Goal: Use online tool/utility: Utilize a website feature to perform a specific function

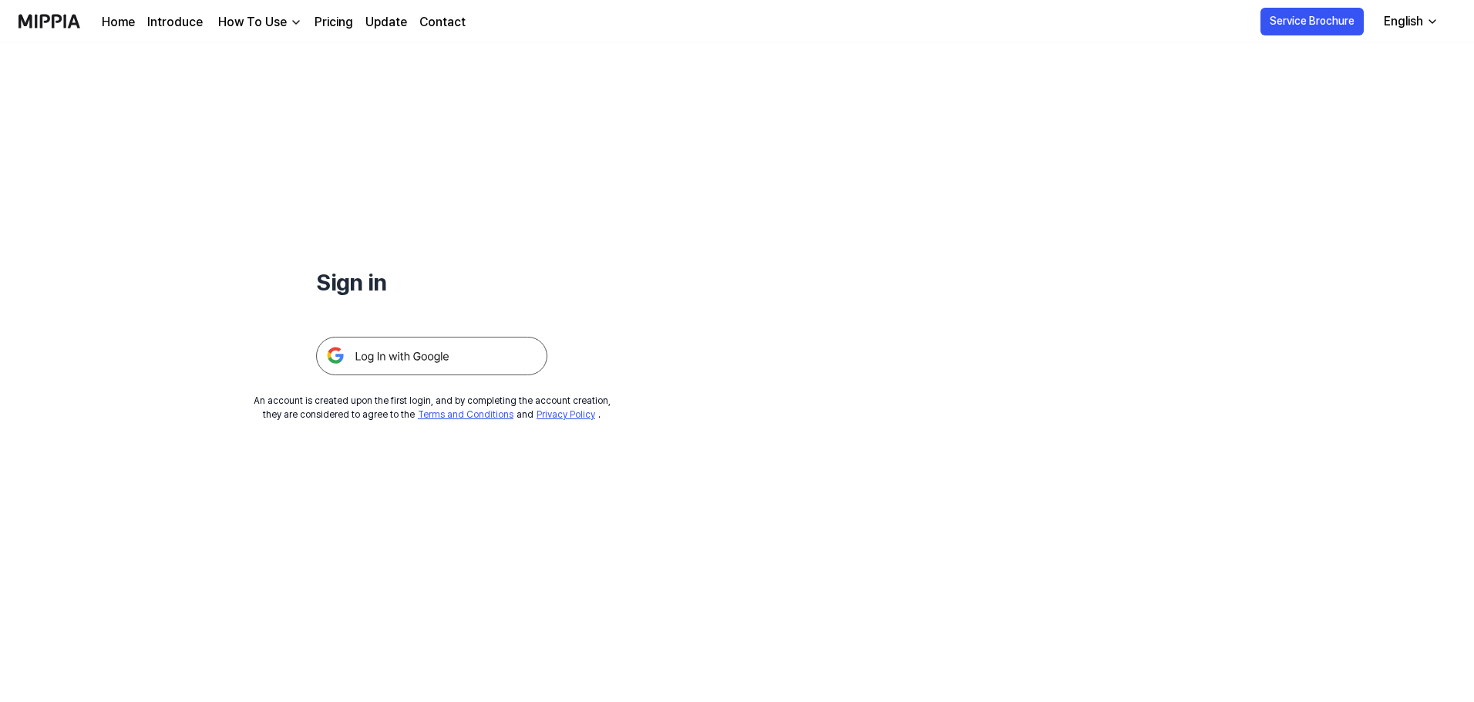
click at [310, 15] on div "Home Introduce How To Use Pricing Update Contact" at bounding box center [284, 21] width 364 height 42
click at [315, 20] on link "Pricing" at bounding box center [334, 22] width 39 height 19
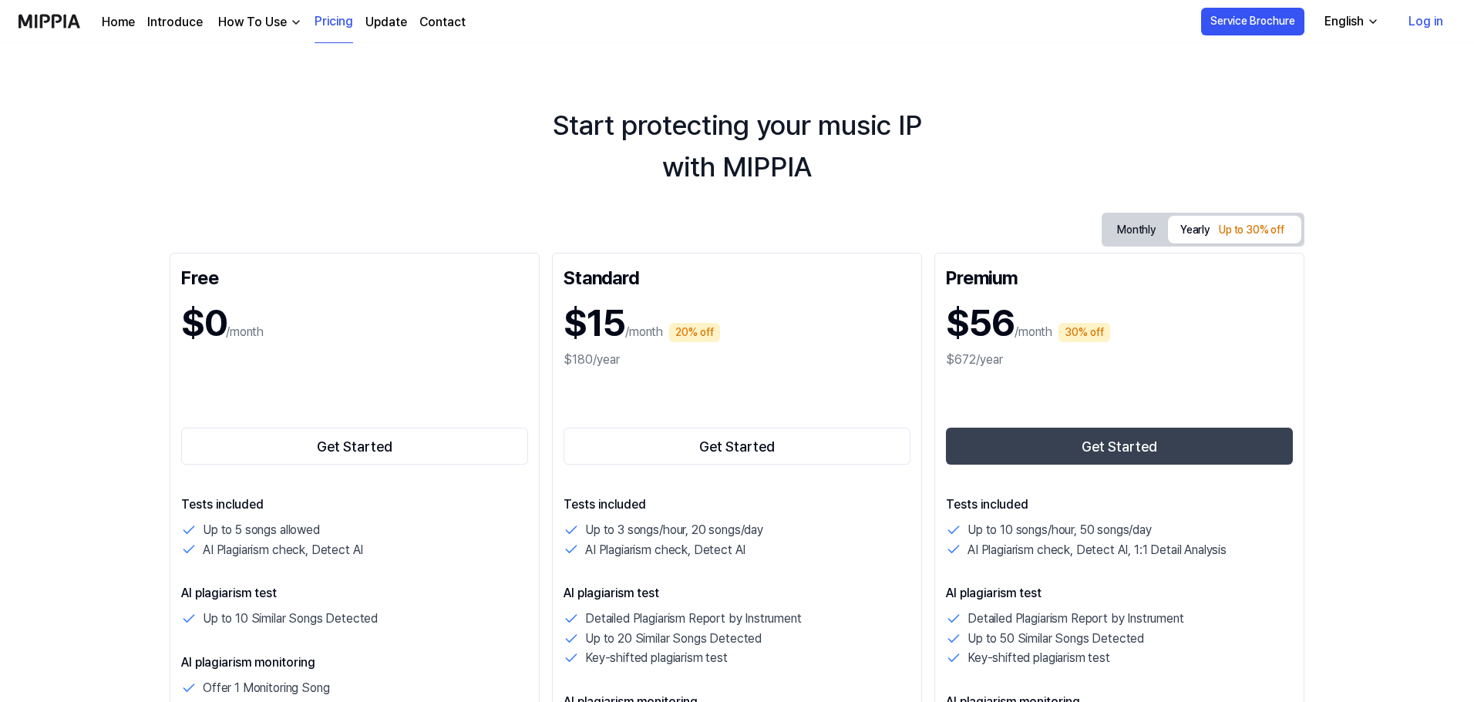
click at [1123, 222] on button "Monthly" at bounding box center [1136, 230] width 63 height 29
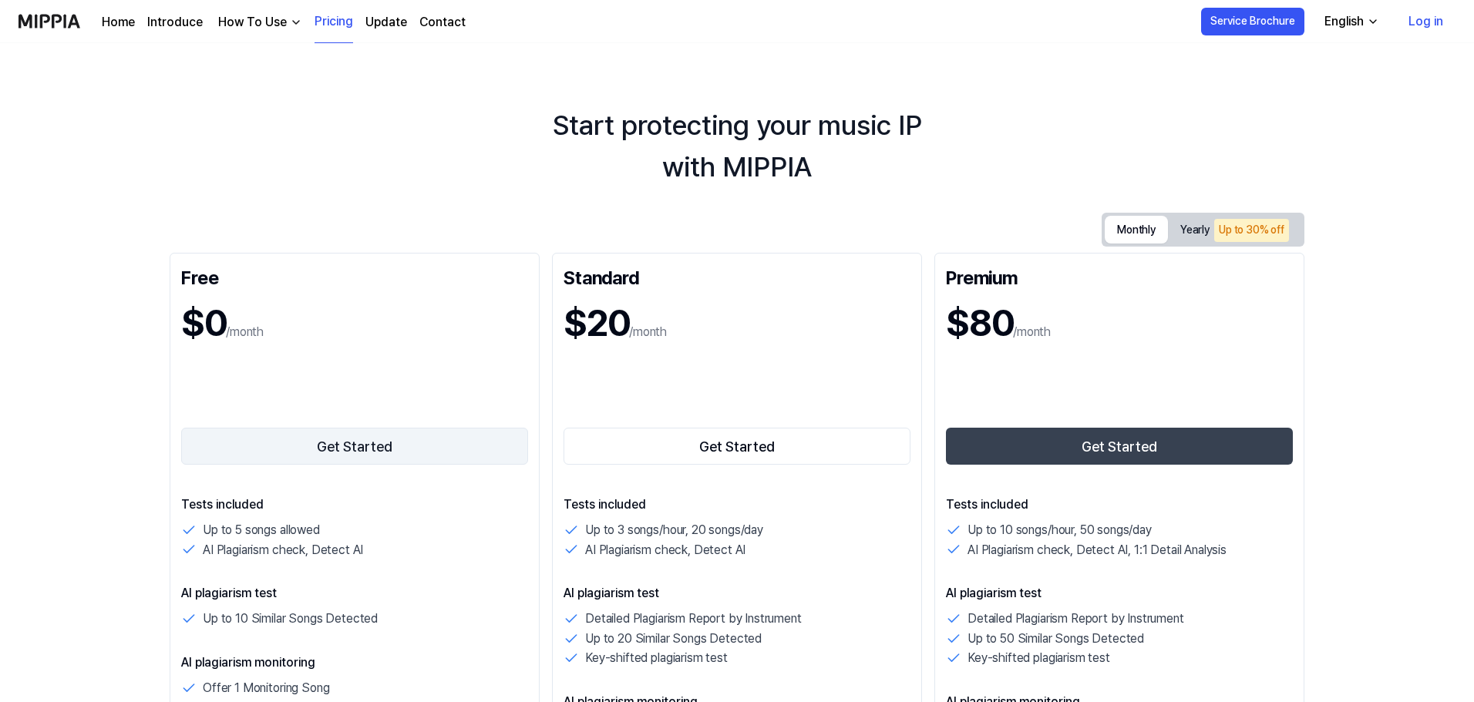
click at [321, 449] on button "Get Started" at bounding box center [354, 446] width 347 height 37
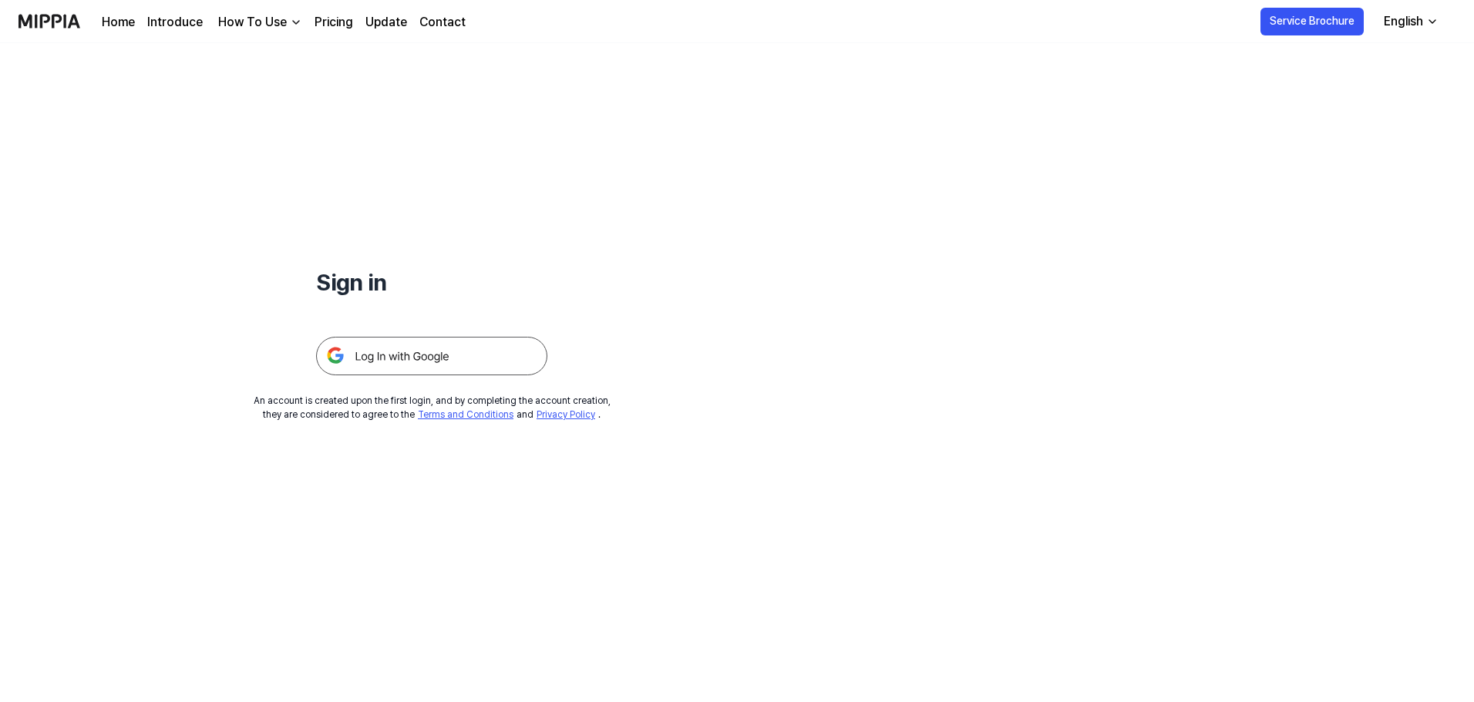
click at [402, 340] on img at bounding box center [431, 356] width 231 height 39
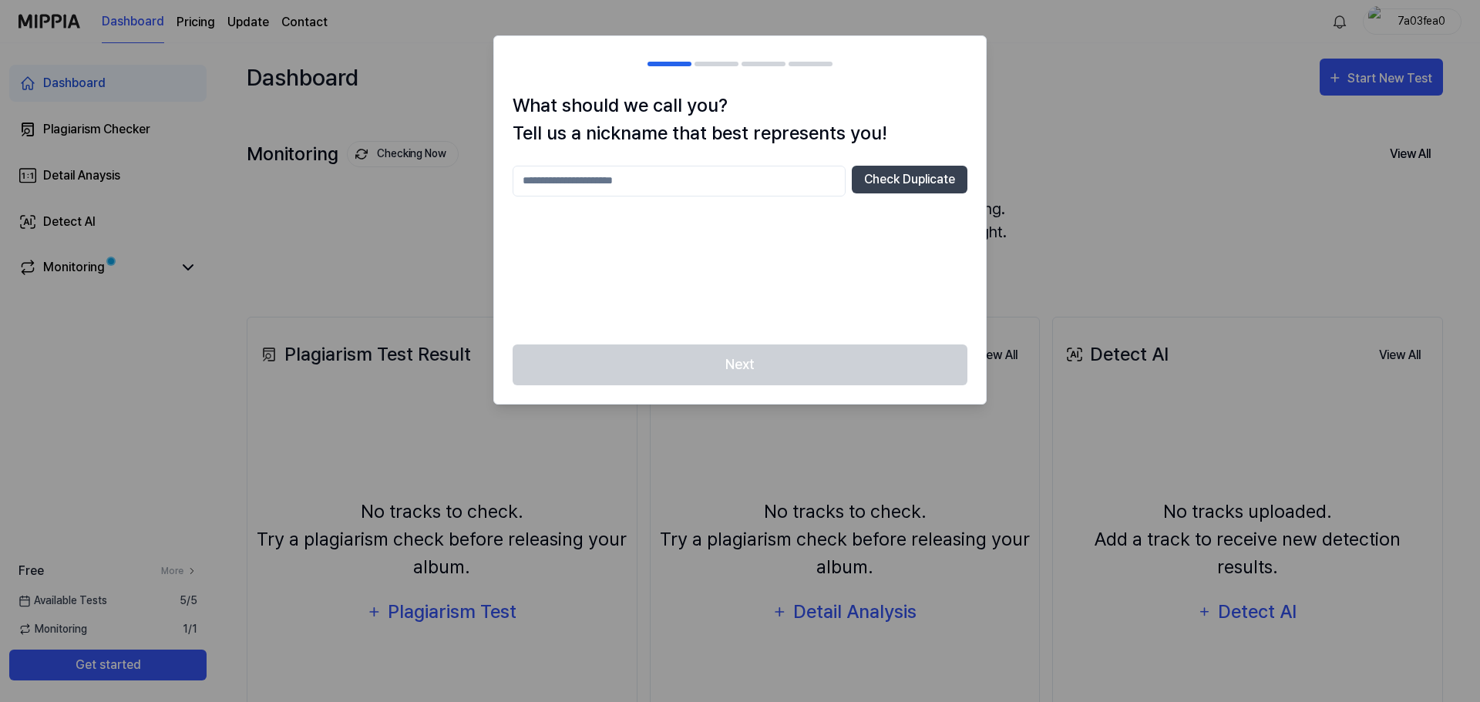
click at [679, 184] on input "text" at bounding box center [679, 181] width 333 height 31
type input "*******"
click at [934, 176] on button "Check Duplicate" at bounding box center [910, 180] width 116 height 28
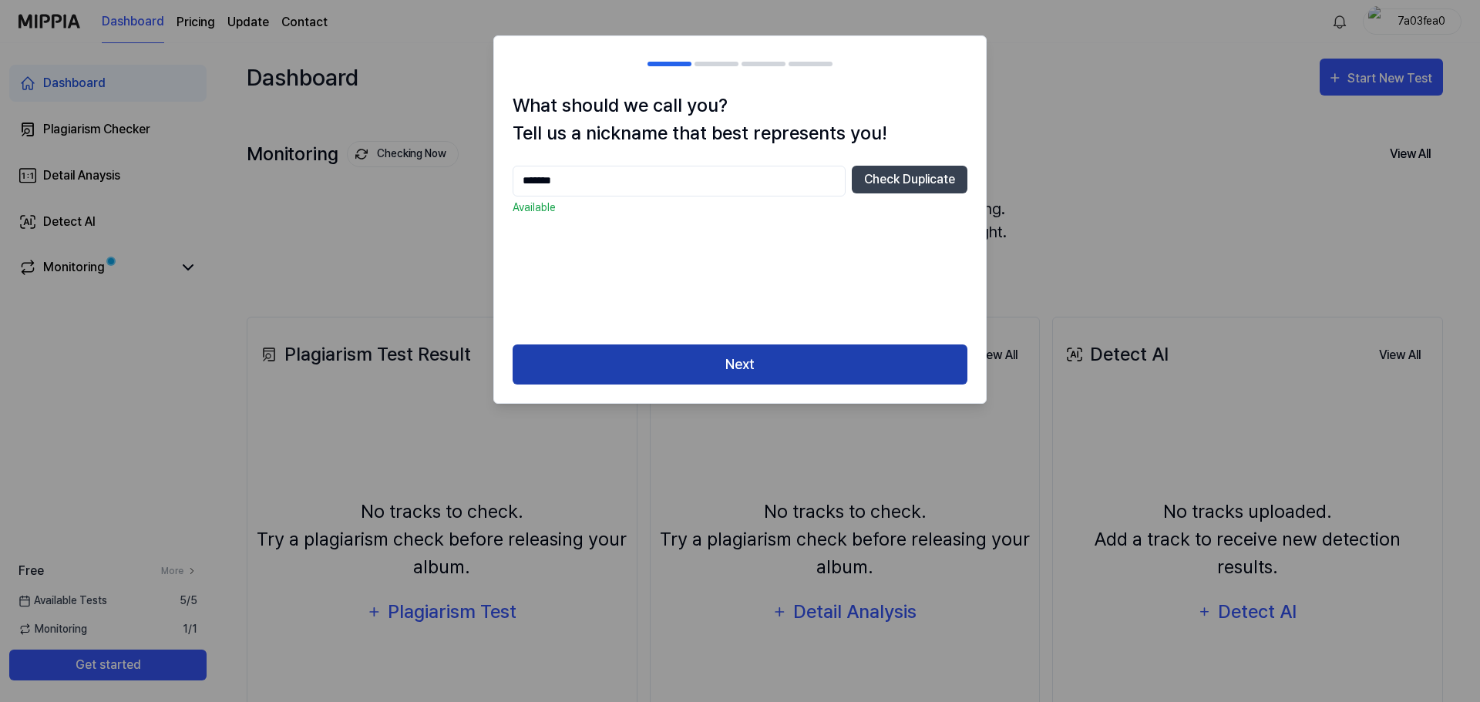
click at [865, 369] on button "Next" at bounding box center [740, 365] width 455 height 41
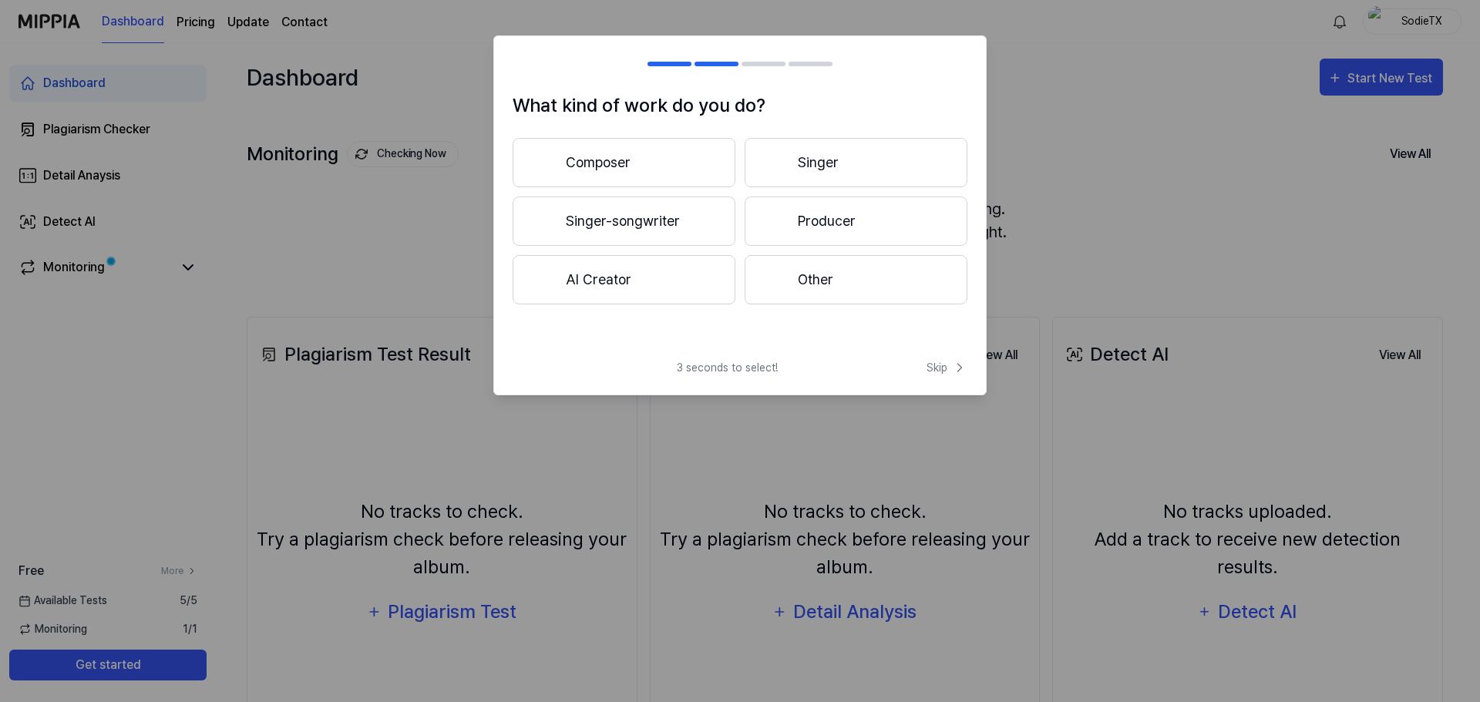
click at [839, 217] on button "Producer" at bounding box center [856, 221] width 223 height 49
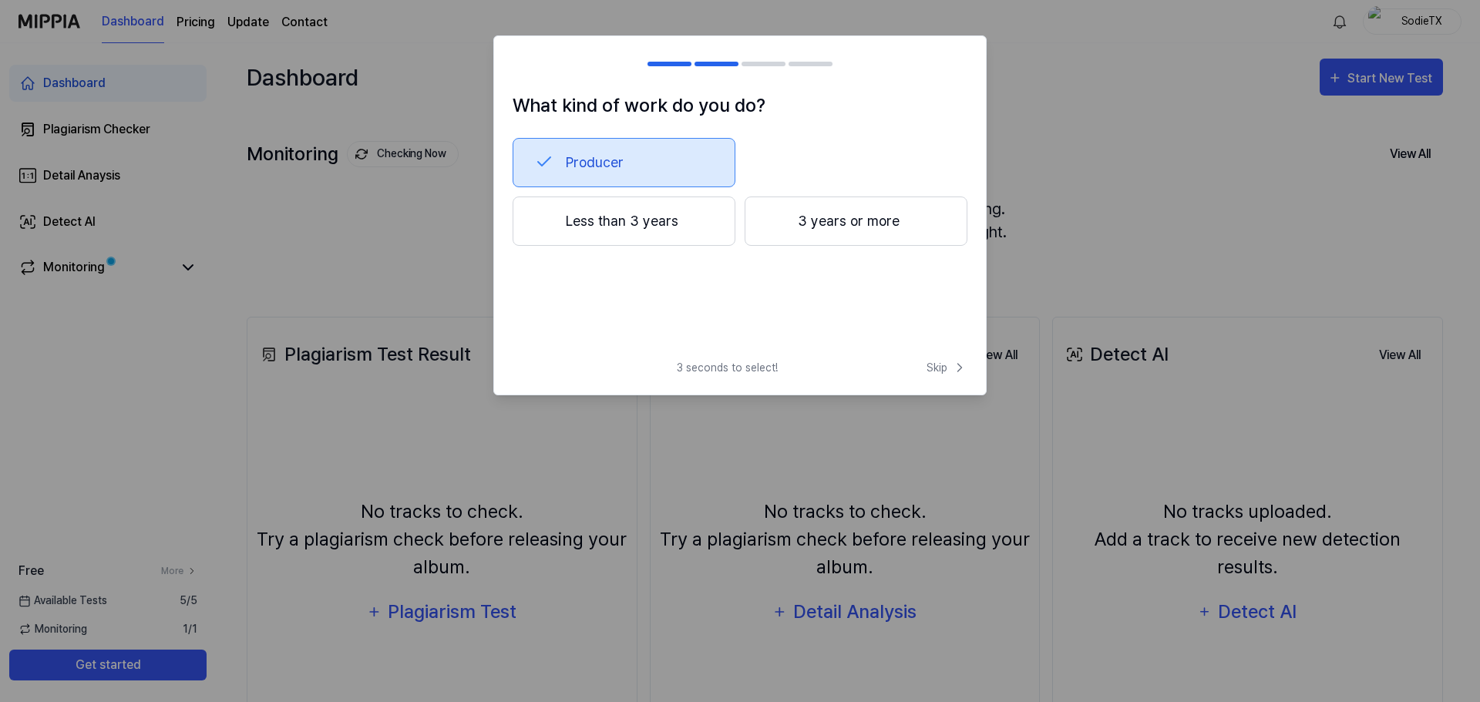
click at [625, 216] on button "Less than 3 years" at bounding box center [624, 221] width 223 height 49
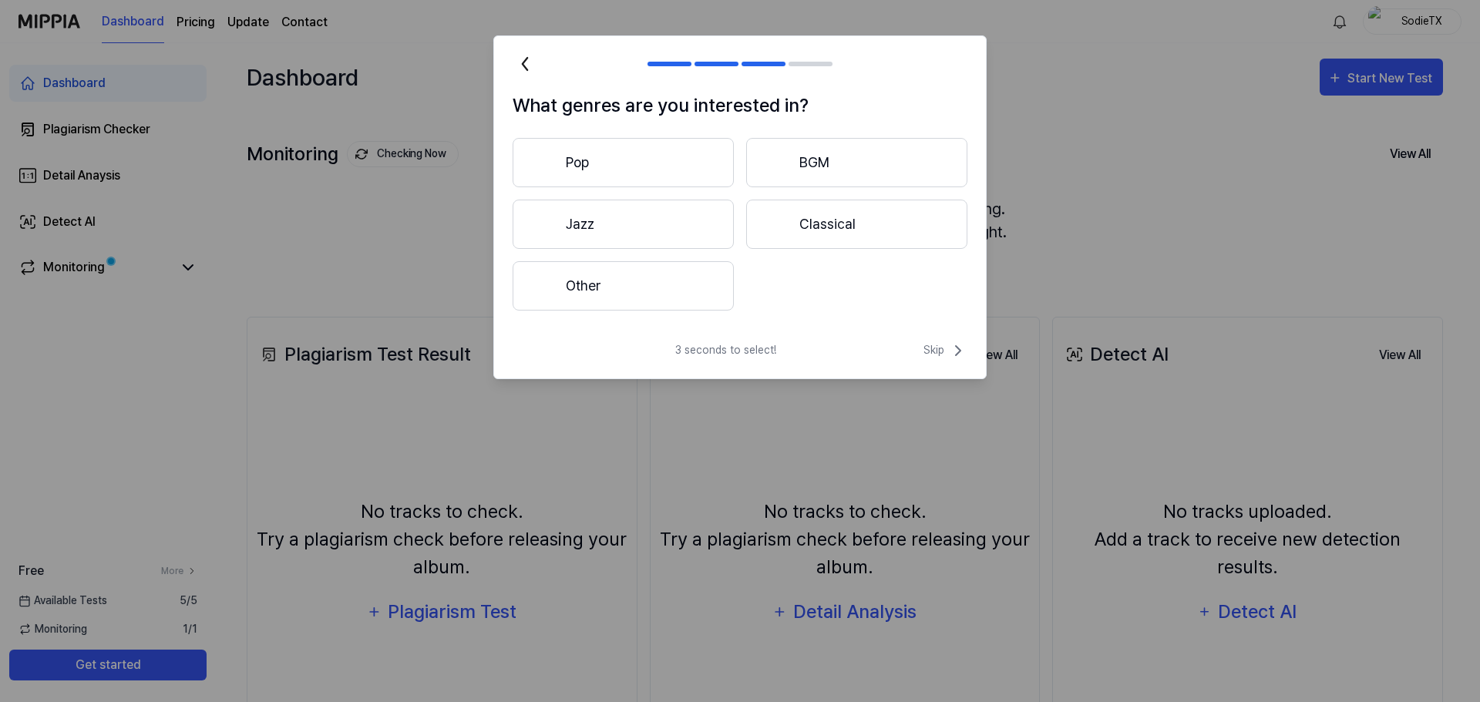
click at [626, 270] on button "Other" at bounding box center [623, 285] width 221 height 49
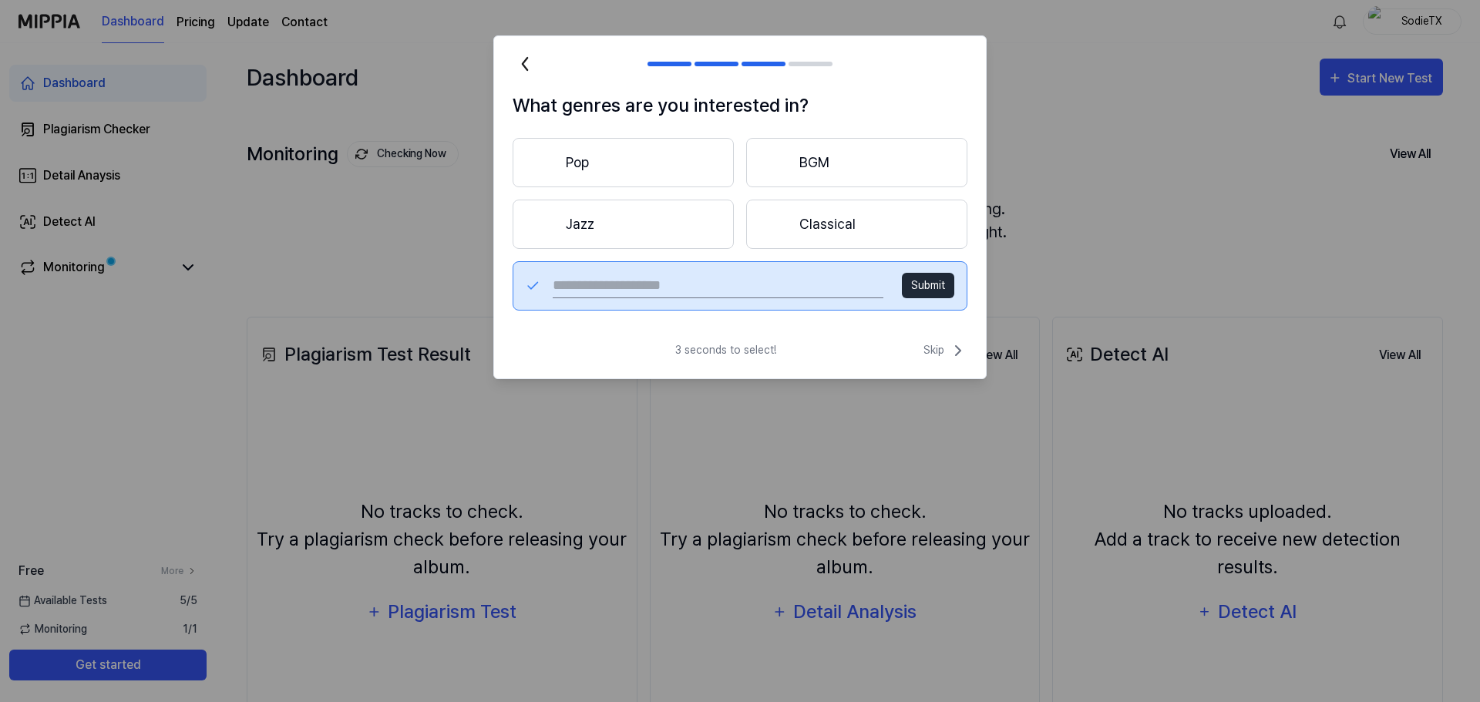
click at [664, 284] on input "text" at bounding box center [718, 286] width 331 height 25
type input "**********"
click at [931, 281] on button "Submit" at bounding box center [928, 285] width 52 height 25
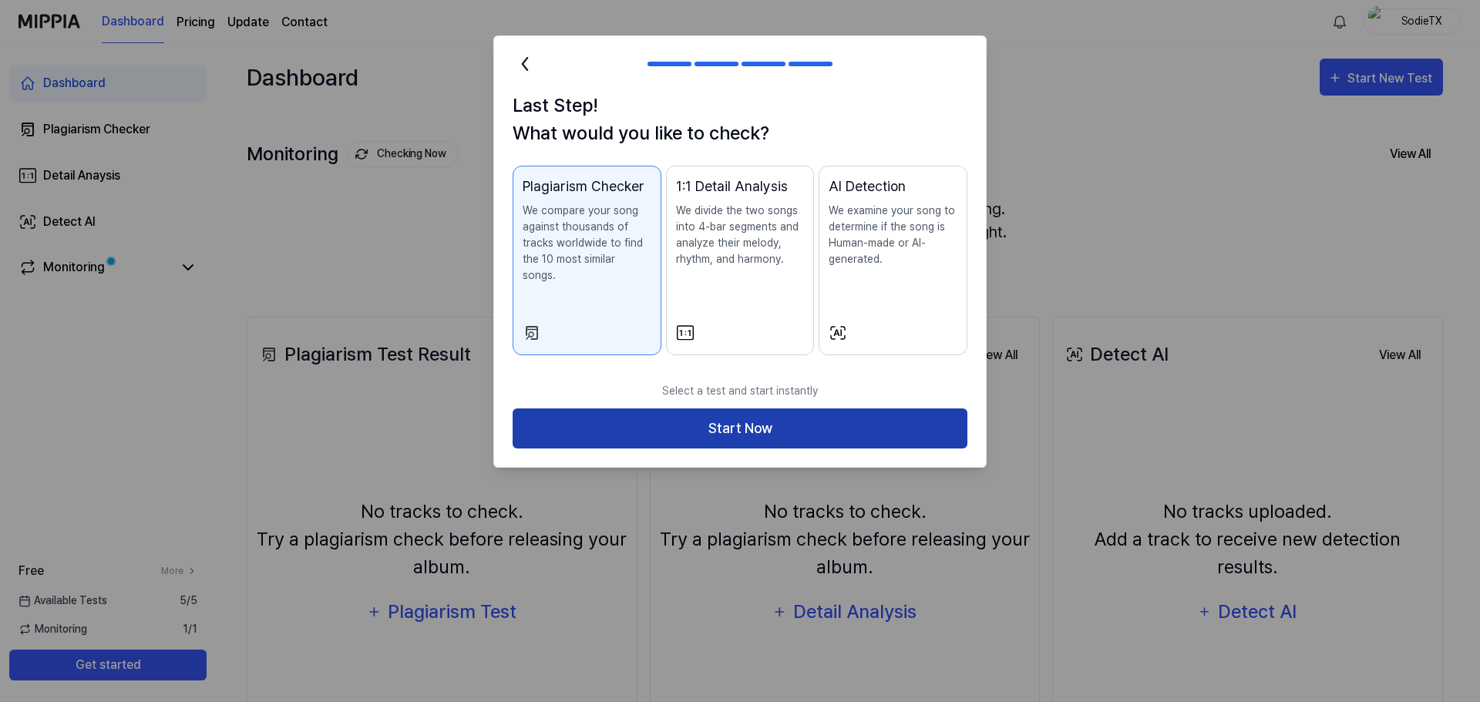
click at [658, 425] on button "Start Now" at bounding box center [740, 429] width 455 height 41
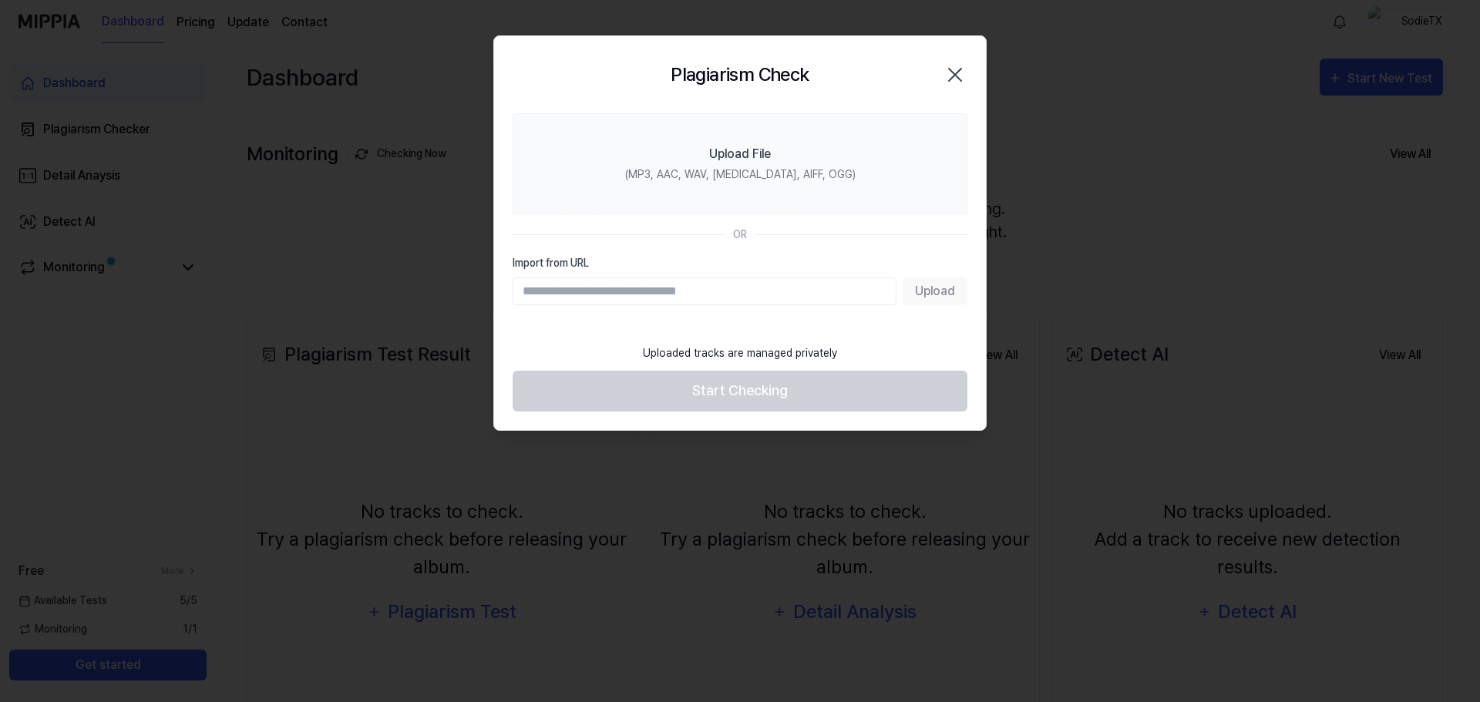
click at [763, 282] on input "Import from URL" at bounding box center [705, 292] width 384 height 28
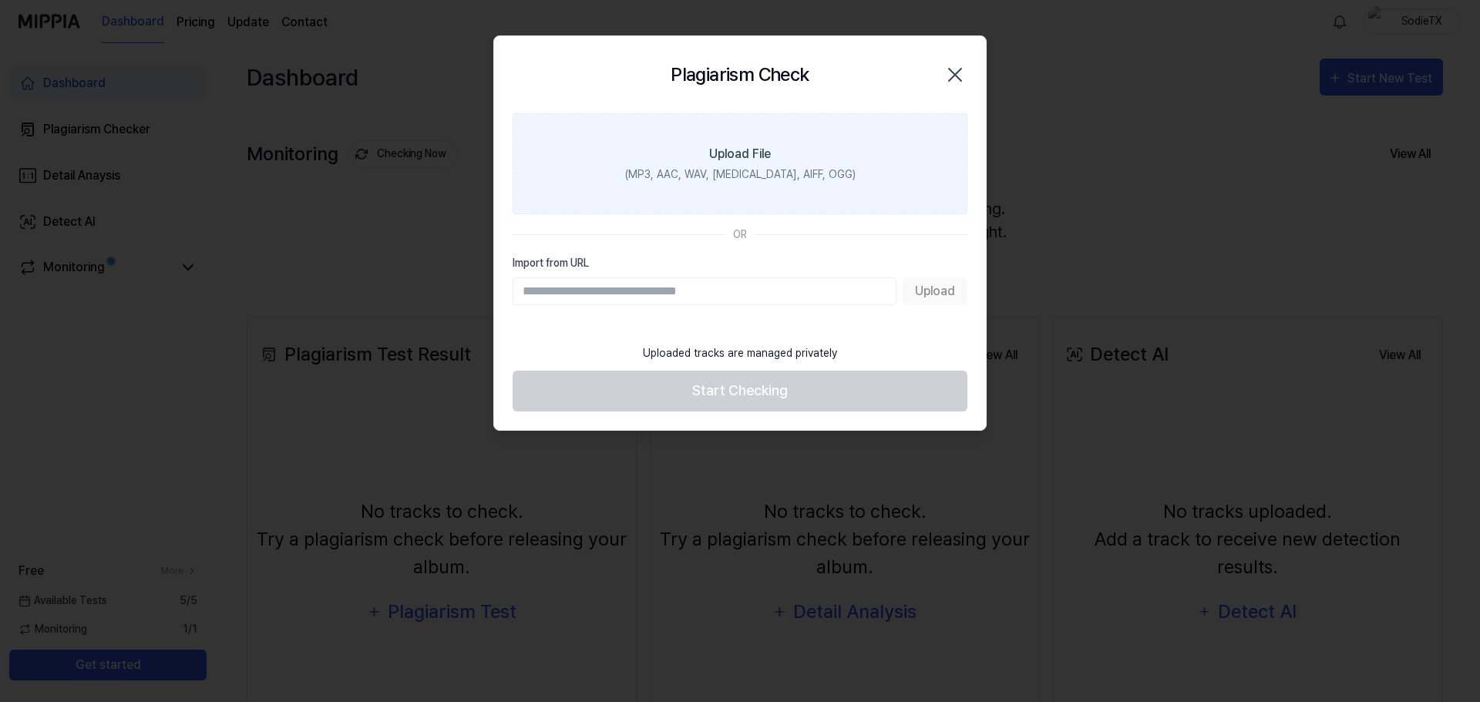
click at [746, 169] on div "(MP3, AAC, WAV, [MEDICAL_DATA], AIFF, OGG)" at bounding box center [740, 175] width 231 height 16
click at [0, 0] on input "Upload File (MP3, AAC, WAV, [MEDICAL_DATA], AIFF, OGG)" at bounding box center [0, 0] width 0 height 0
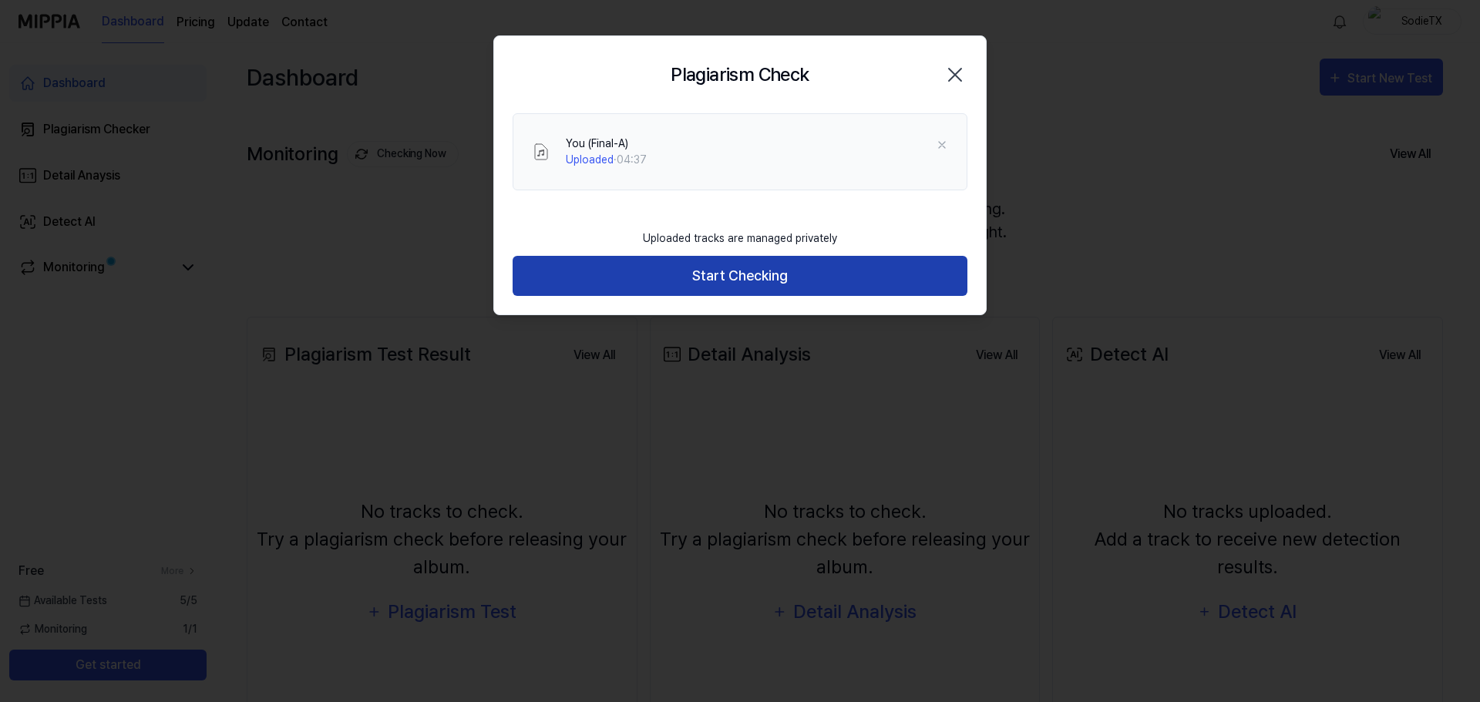
click at [771, 278] on button "Start Checking" at bounding box center [740, 276] width 455 height 41
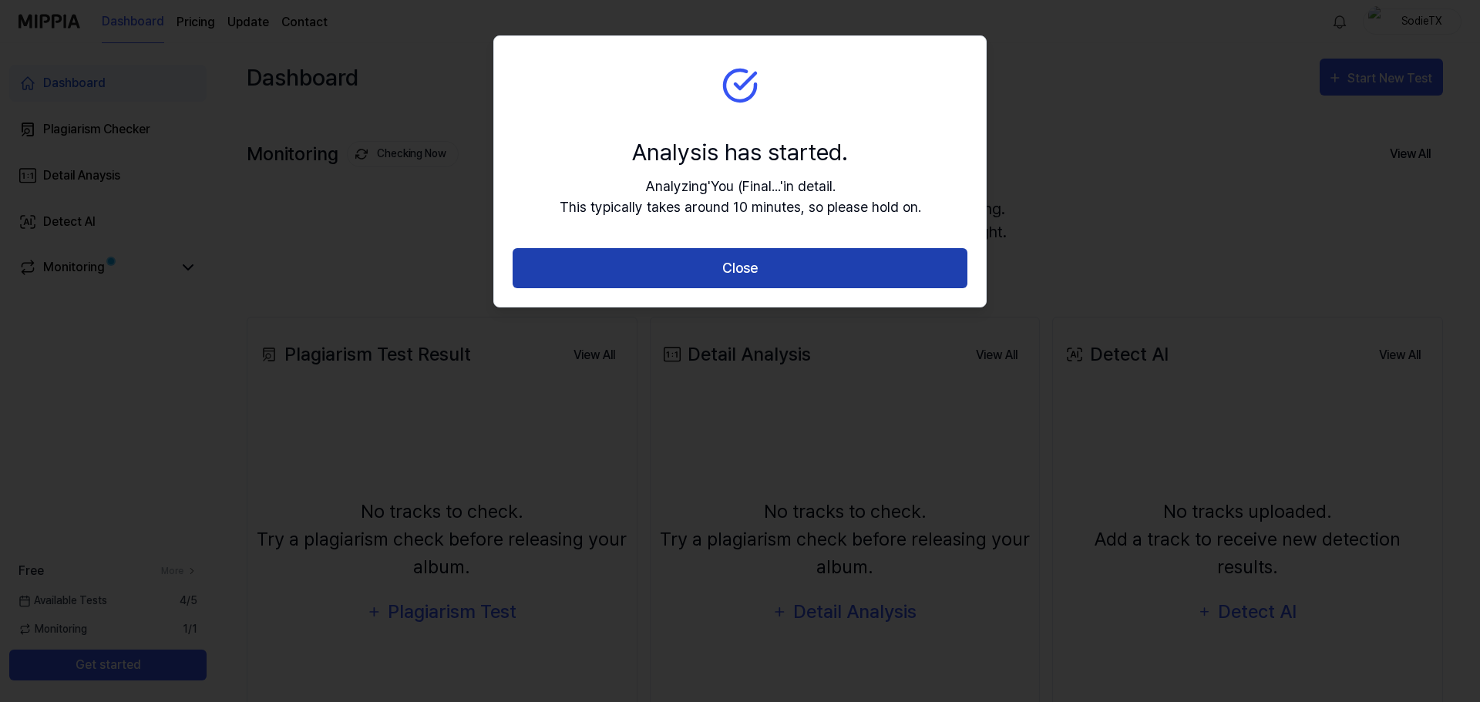
click at [769, 270] on button "Close" at bounding box center [740, 268] width 455 height 41
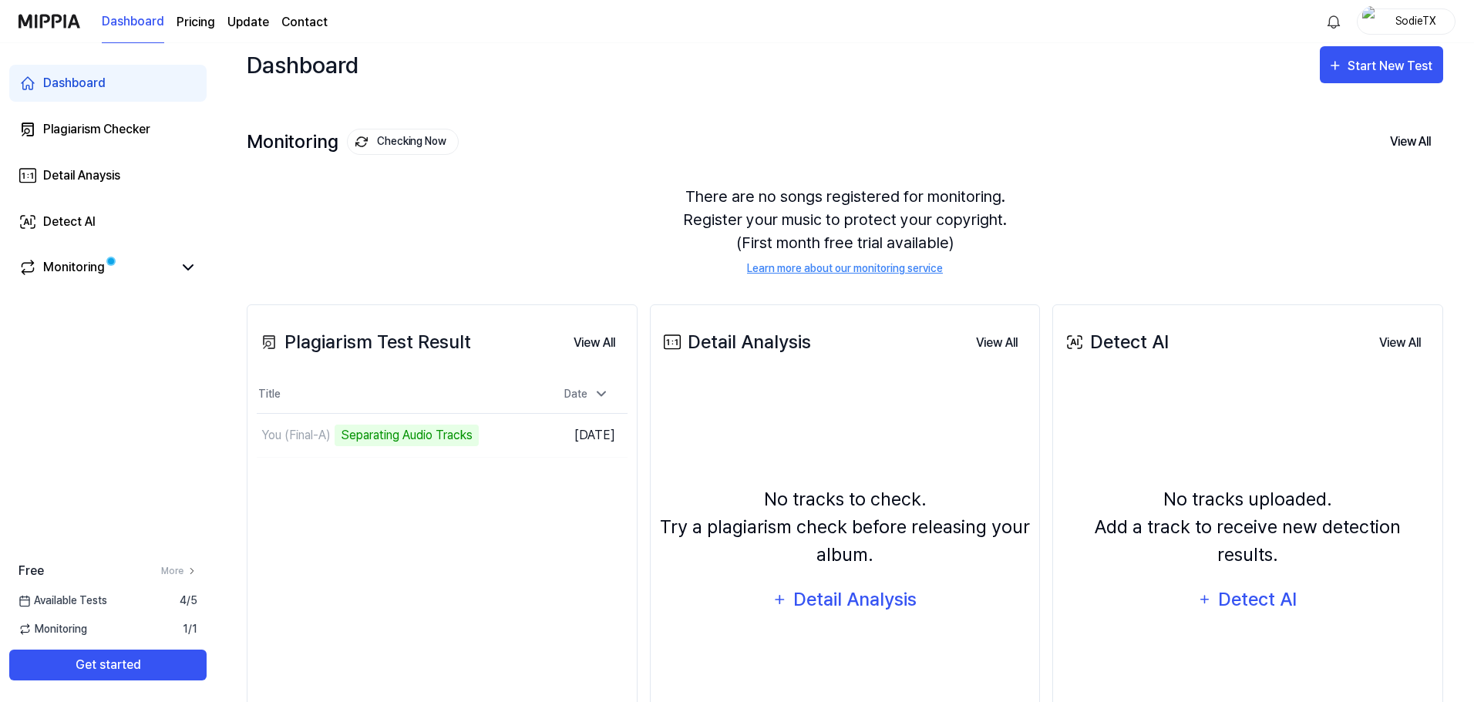
scroll to position [119, 0]
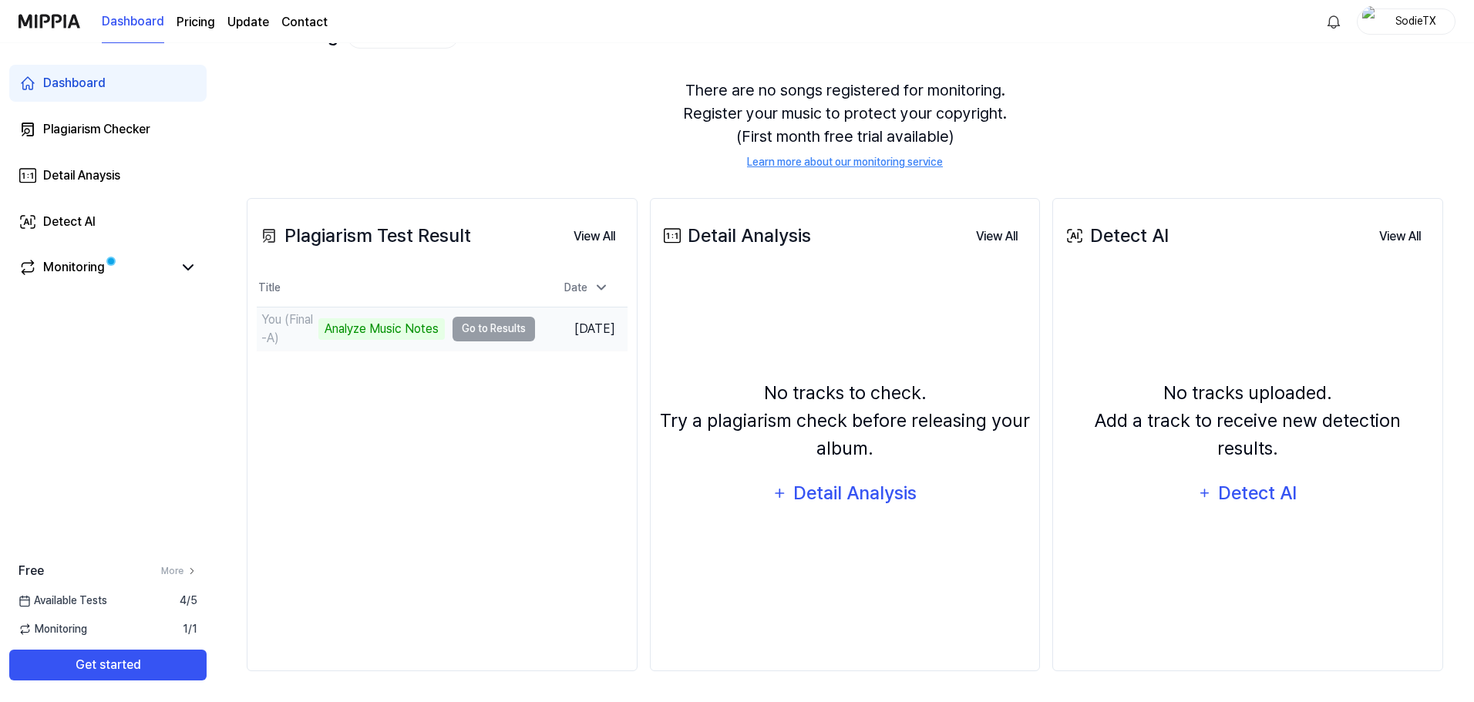
click at [499, 328] on td "You (Final-A) Analyze Music Notes Go to Results" at bounding box center [396, 329] width 278 height 43
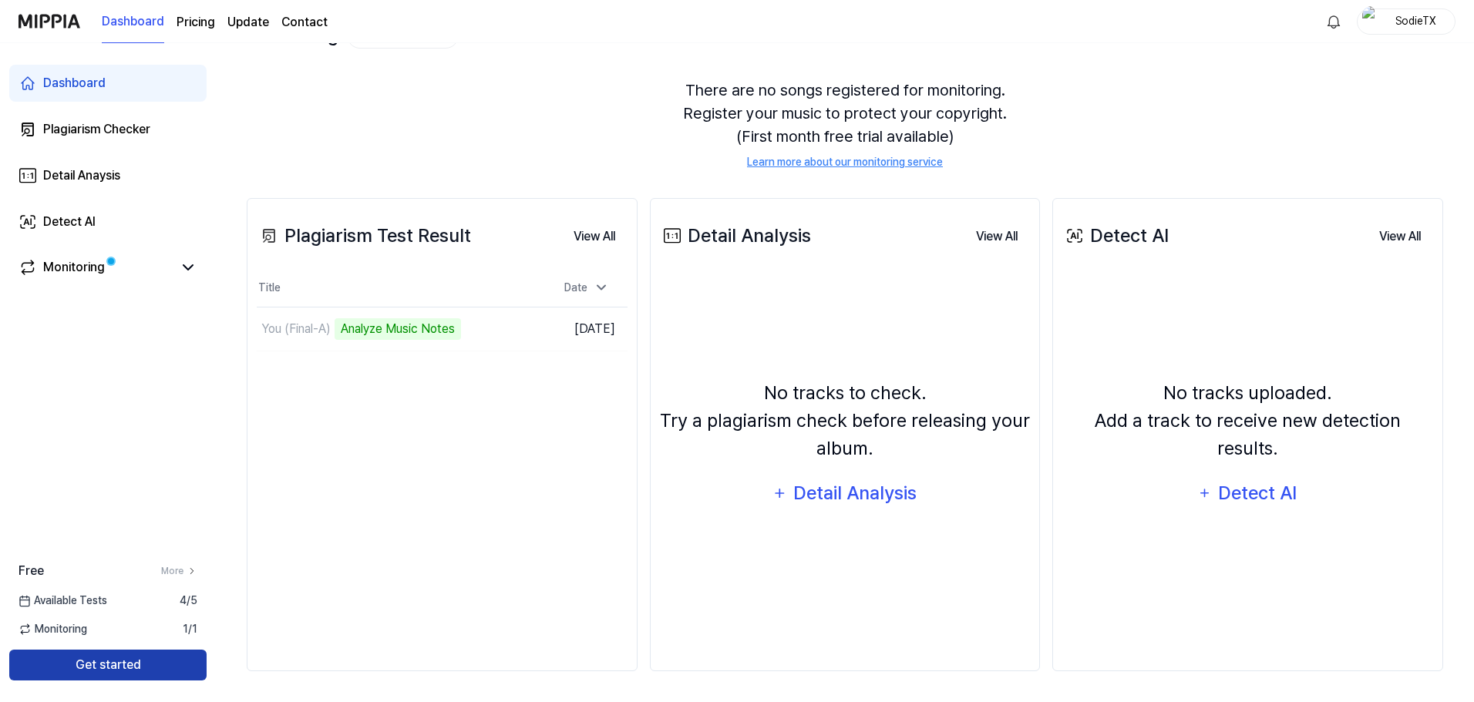
click at [148, 658] on button "Get started" at bounding box center [107, 665] width 197 height 31
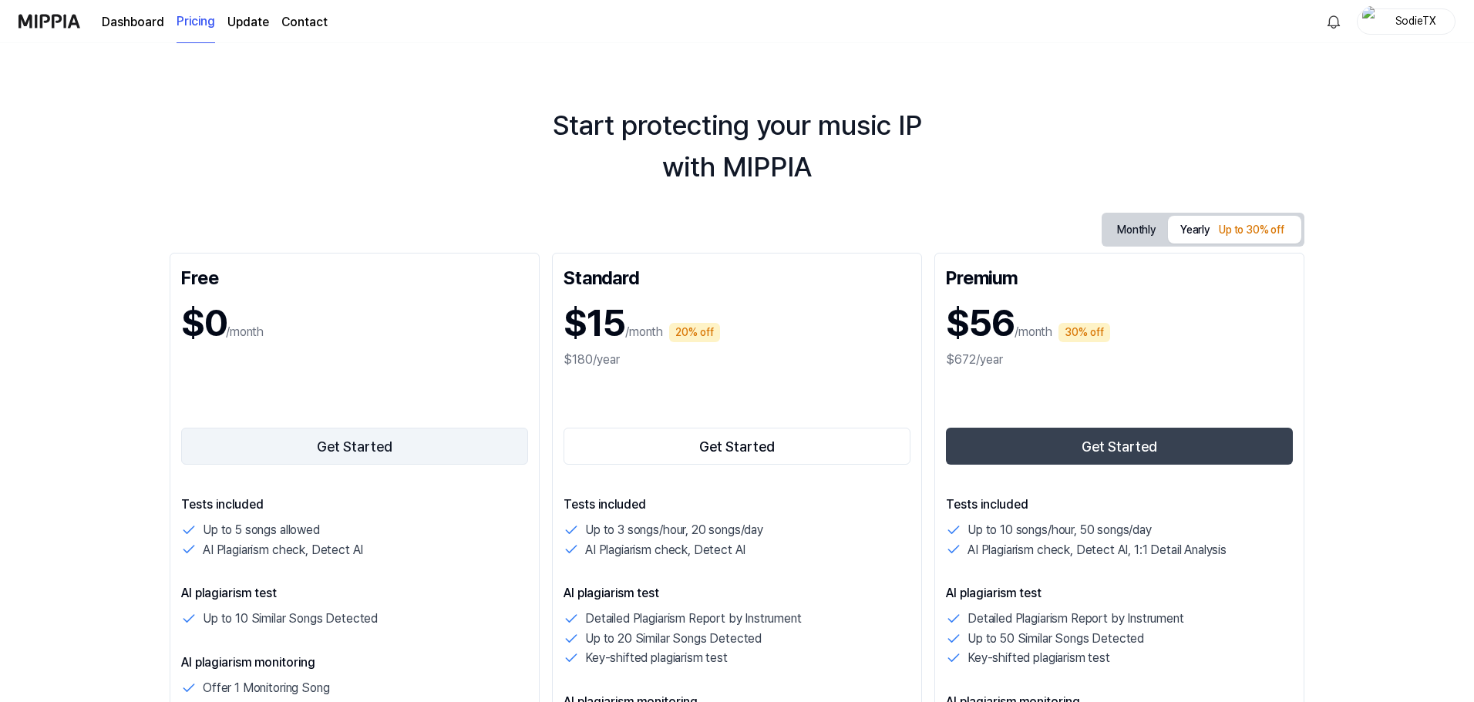
click at [433, 438] on button "Get Started" at bounding box center [354, 446] width 347 height 37
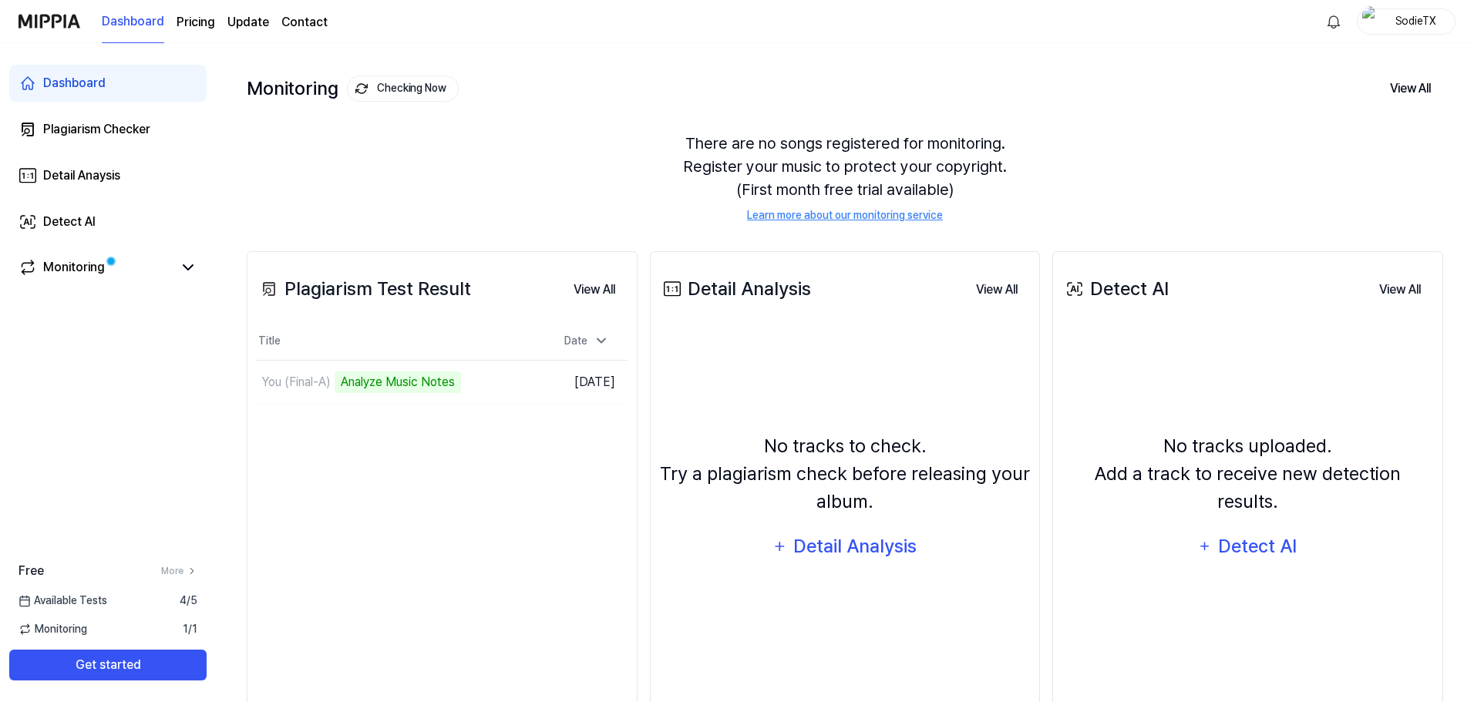
scroll to position [119, 0]
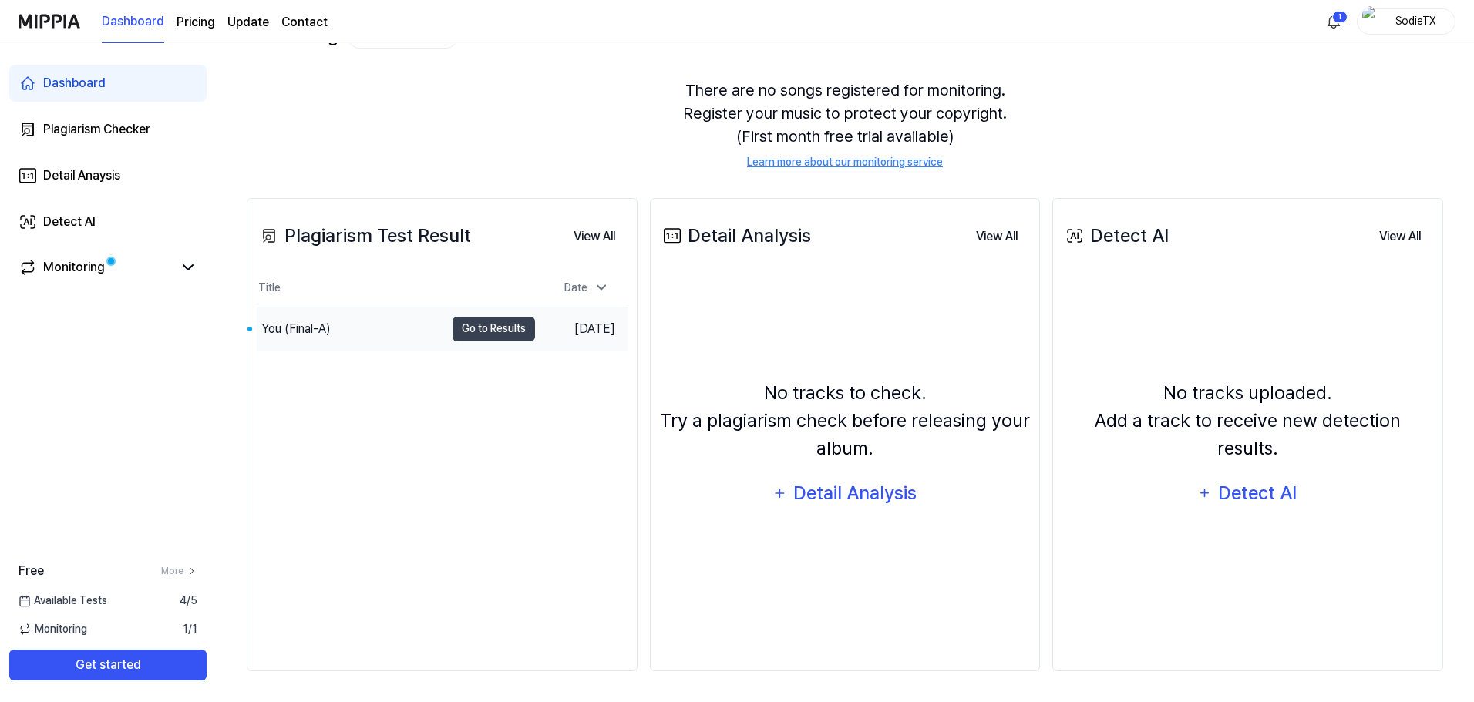
click at [407, 328] on div "You (Final-A)" at bounding box center [351, 329] width 188 height 43
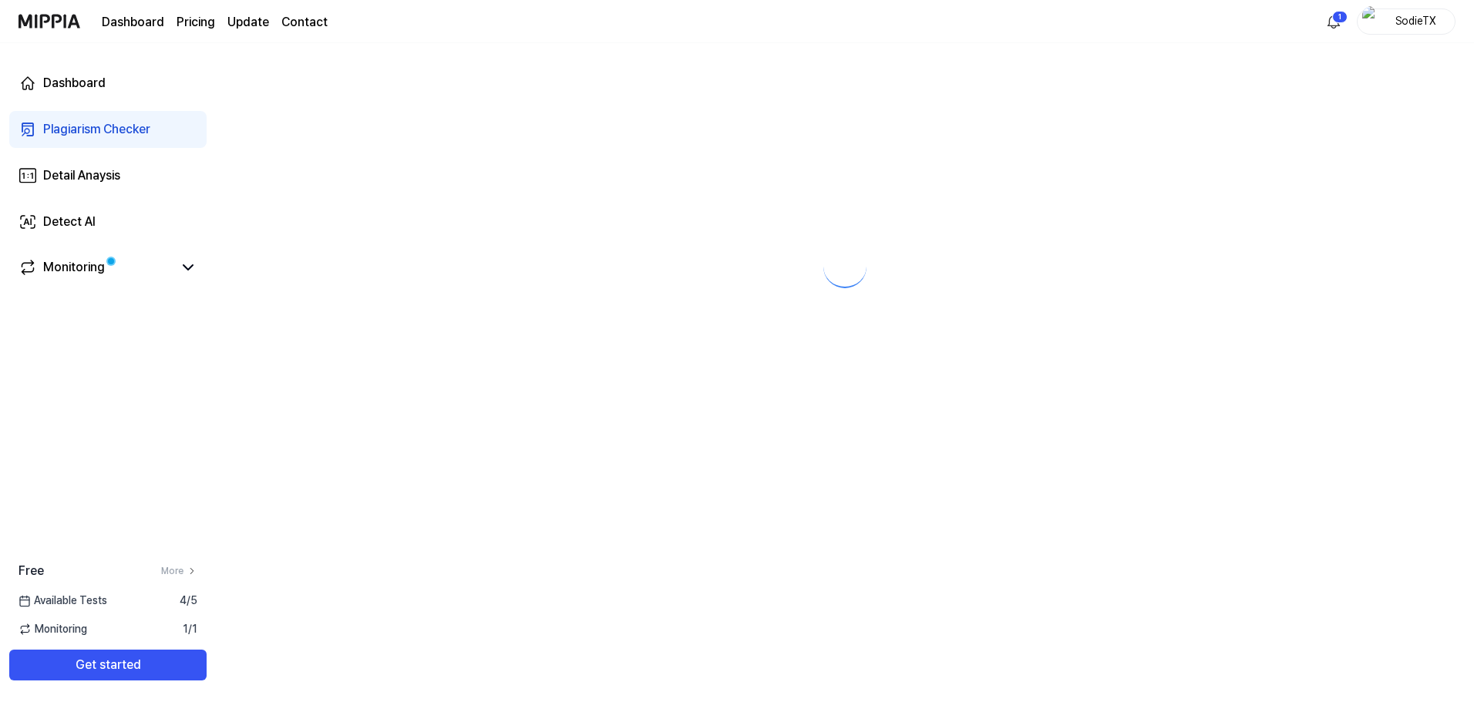
scroll to position [0, 0]
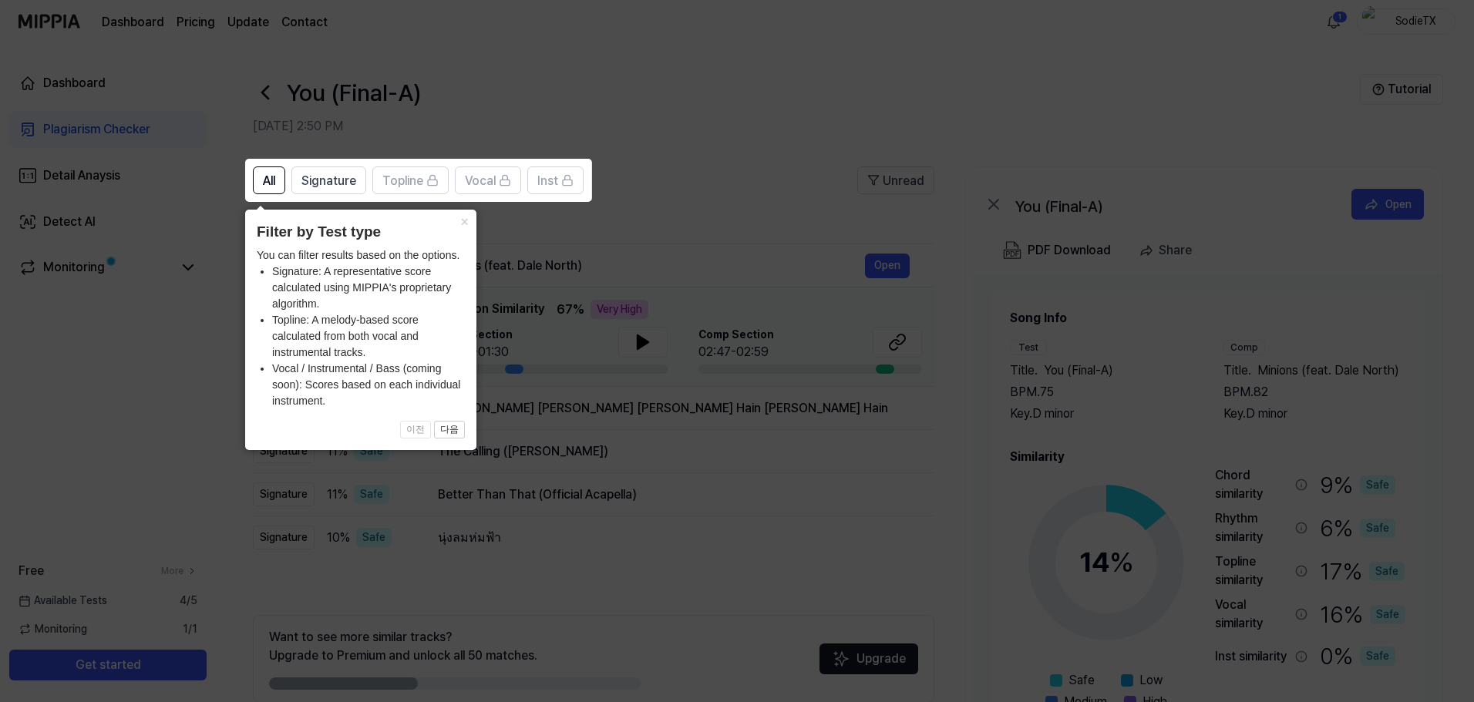
click at [638, 492] on icon at bounding box center [740, 351] width 1480 height 702
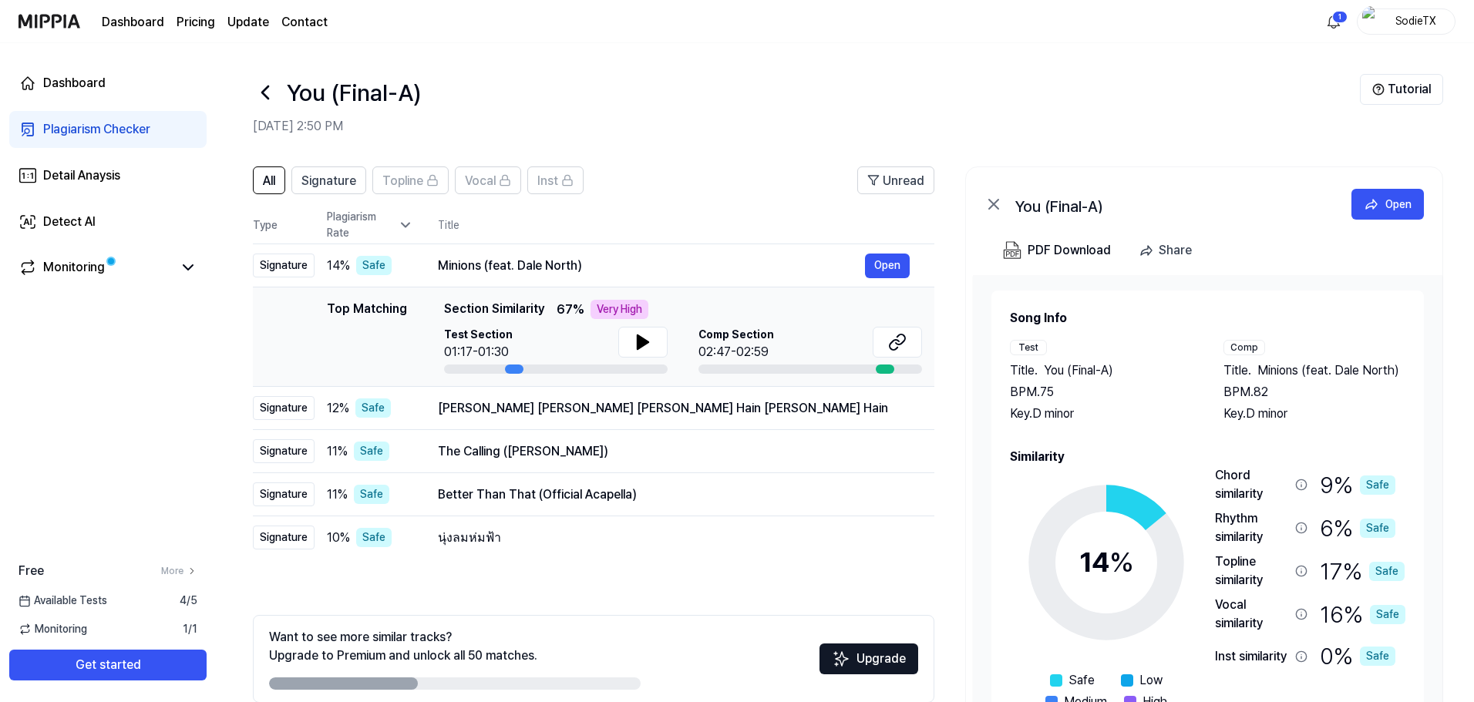
click at [412, 219] on icon at bounding box center [405, 224] width 15 height 15
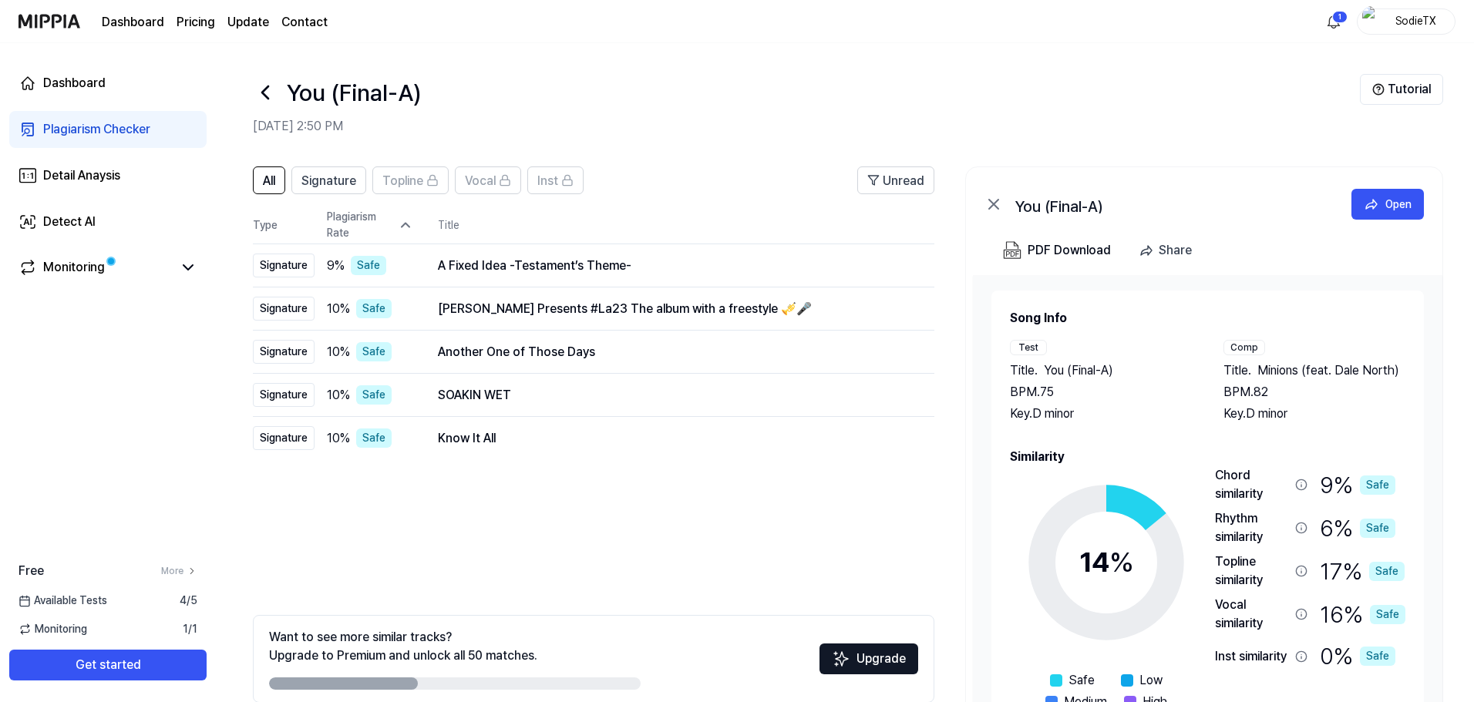
click at [411, 221] on icon at bounding box center [405, 224] width 15 height 15
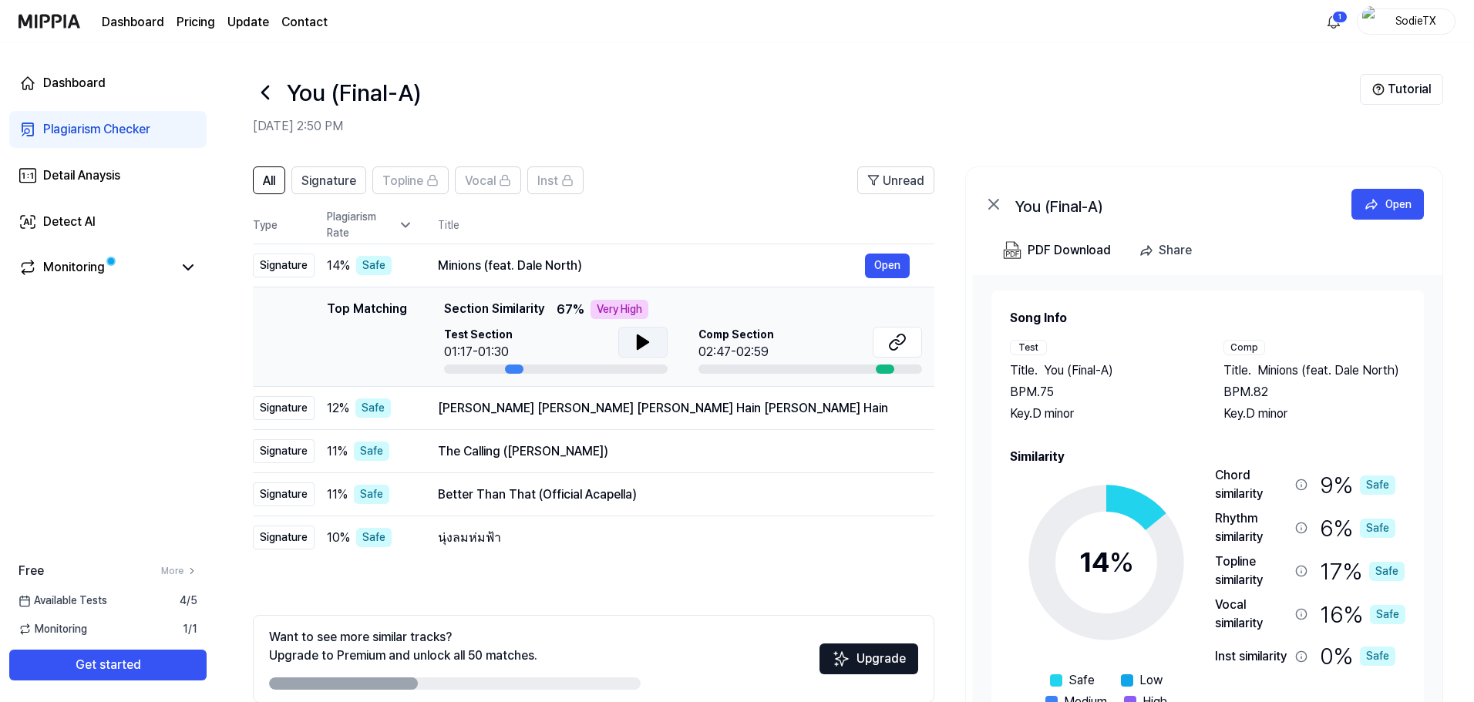
click at [644, 338] on icon at bounding box center [643, 342] width 19 height 19
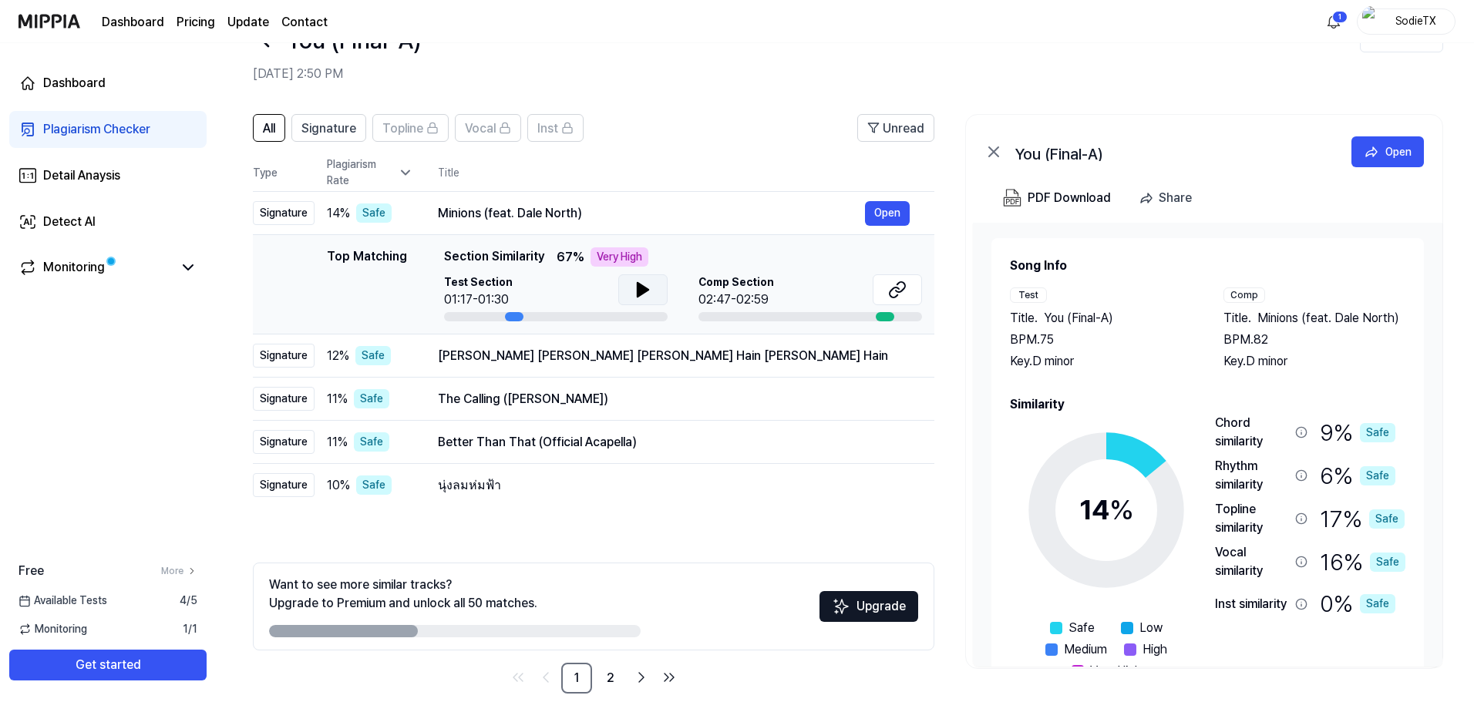
scroll to position [75, 0]
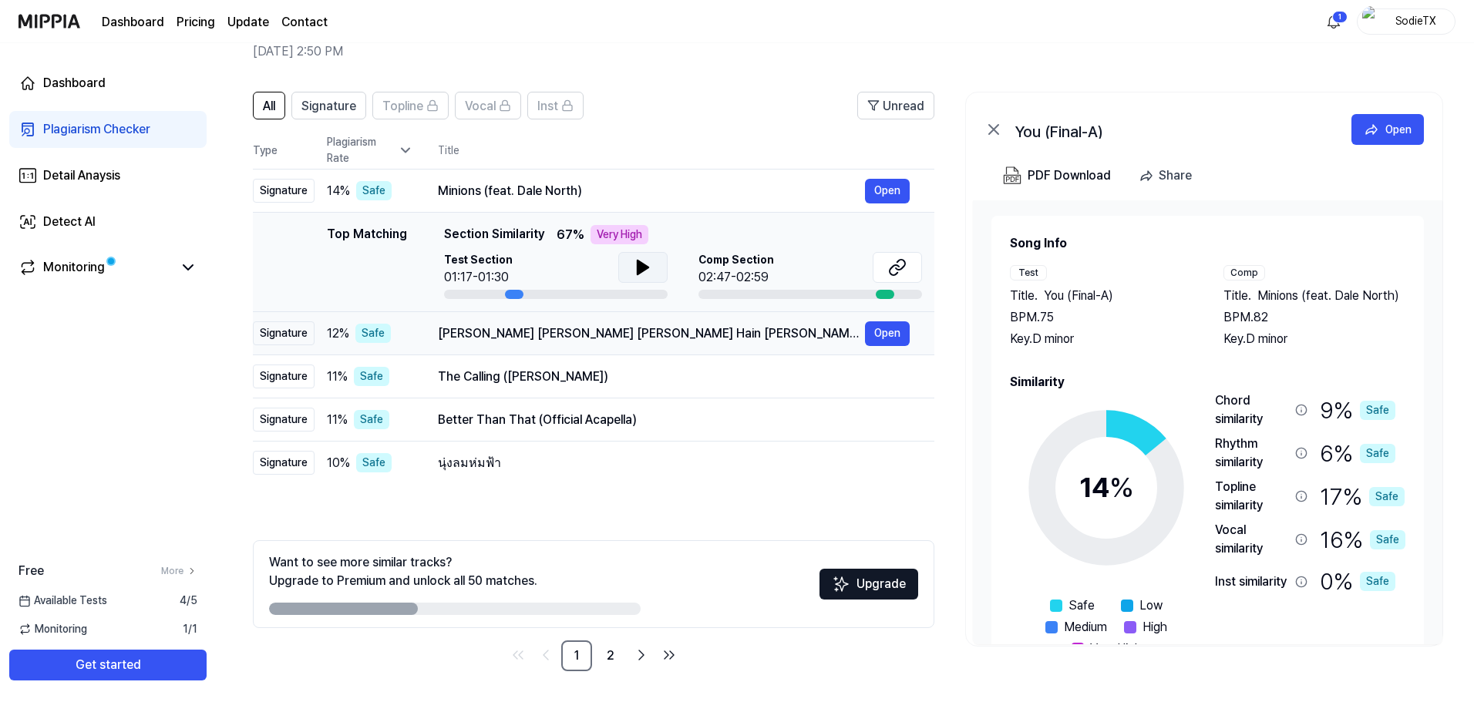
click at [457, 327] on div "[PERSON_NAME] [PERSON_NAME] [PERSON_NAME] Hain [PERSON_NAME] Hain" at bounding box center [651, 334] width 427 height 19
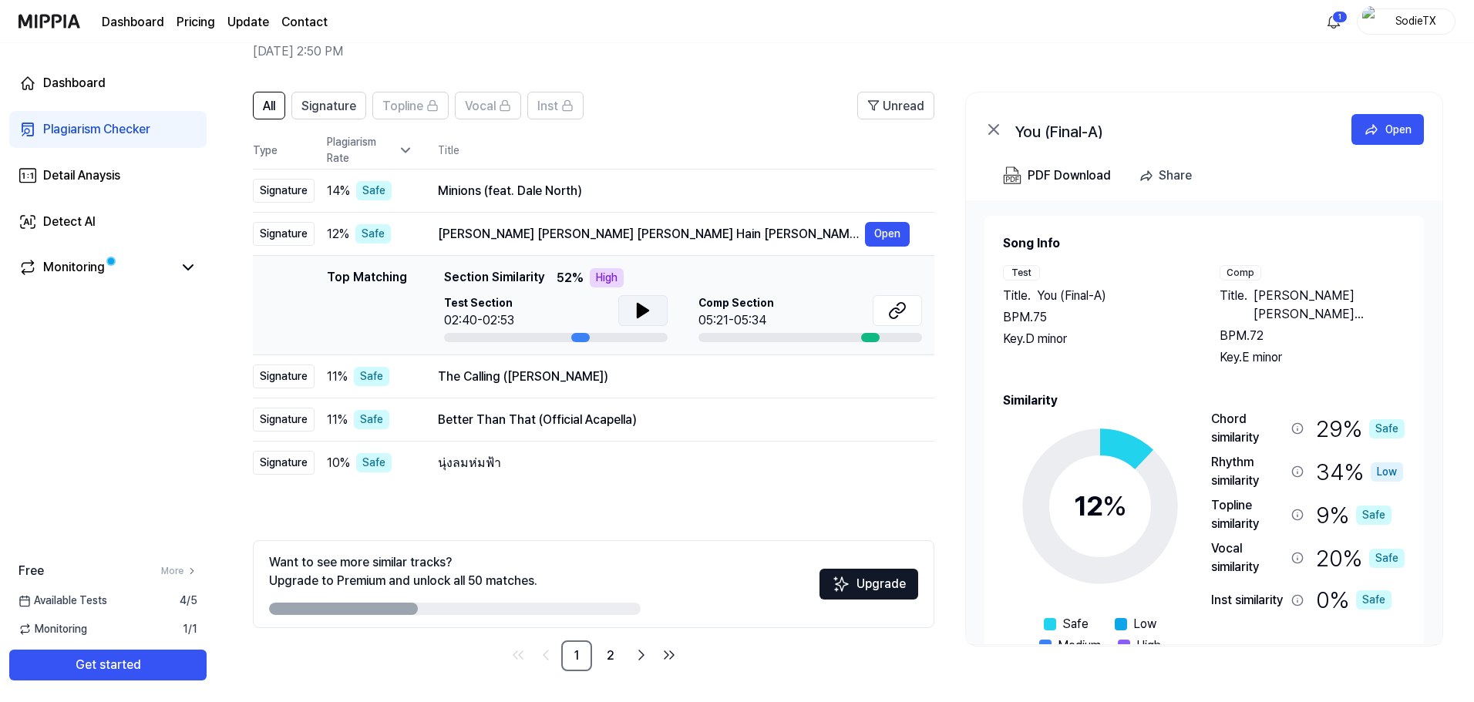
click at [632, 309] on button at bounding box center [642, 310] width 49 height 31
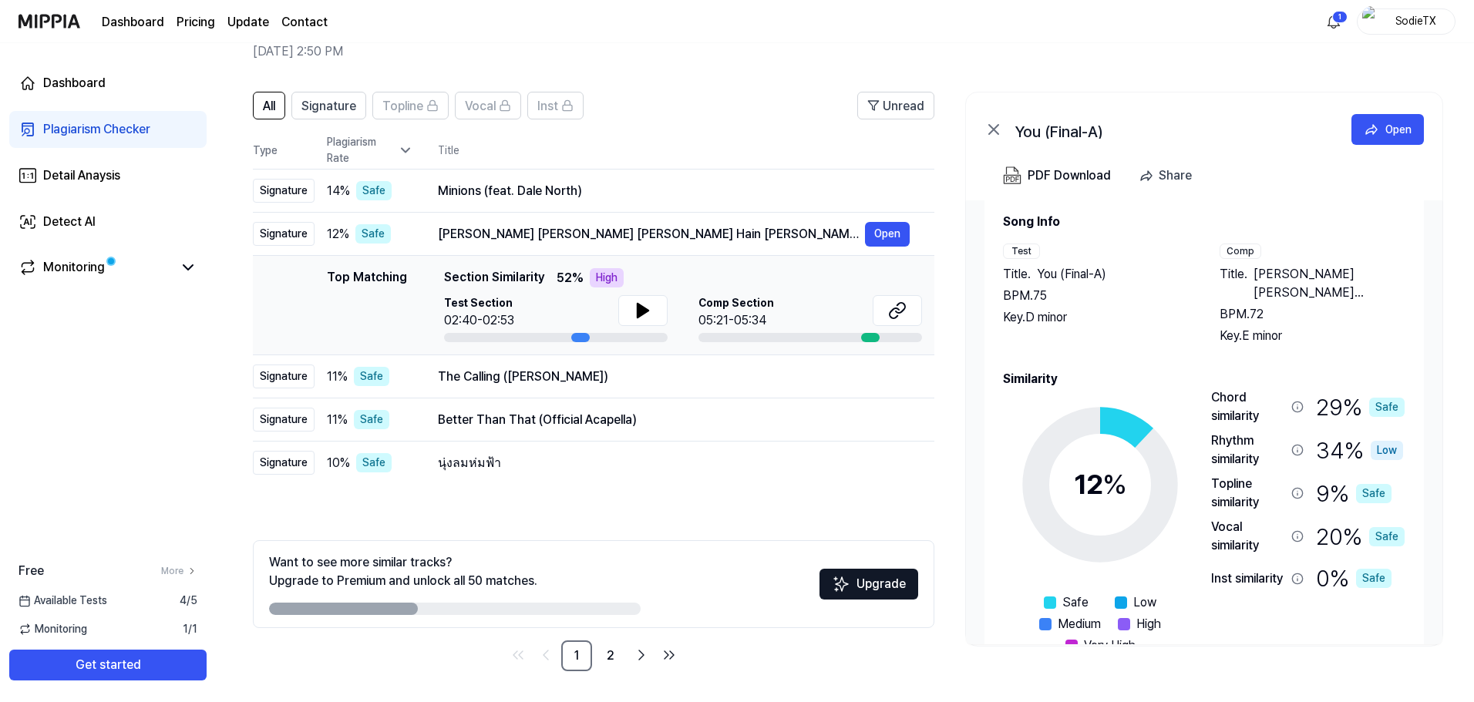
scroll to position [0, 0]
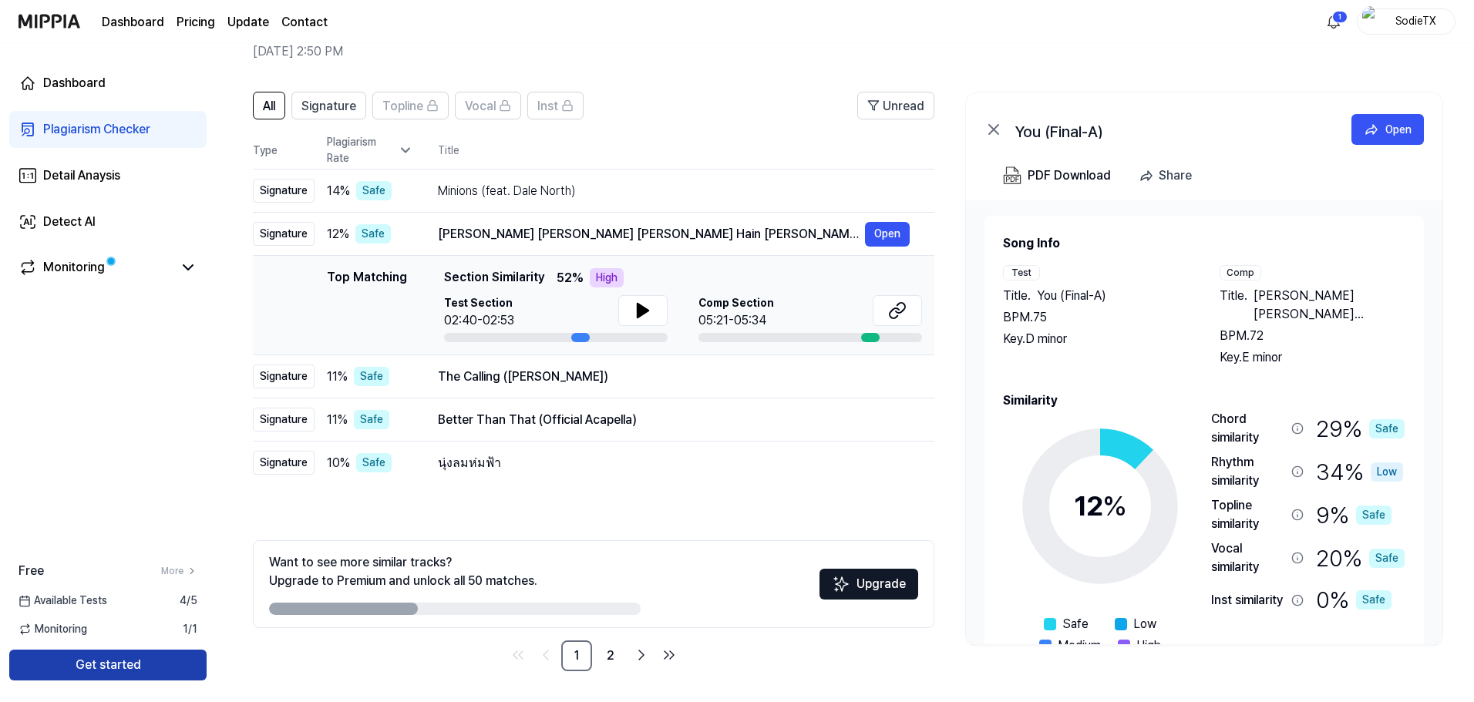
click at [133, 663] on button "Get started" at bounding box center [107, 665] width 197 height 31
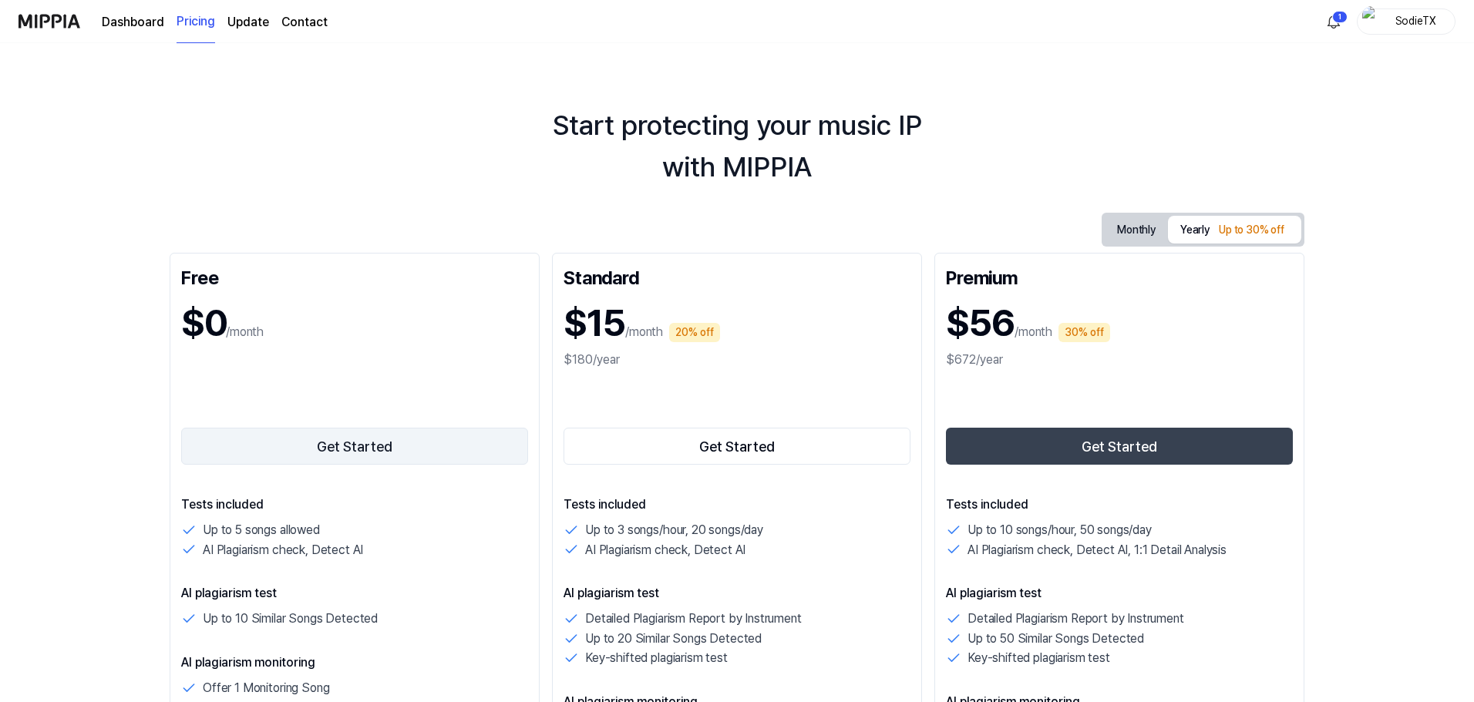
click at [334, 454] on button "Get Started" at bounding box center [354, 446] width 347 height 37
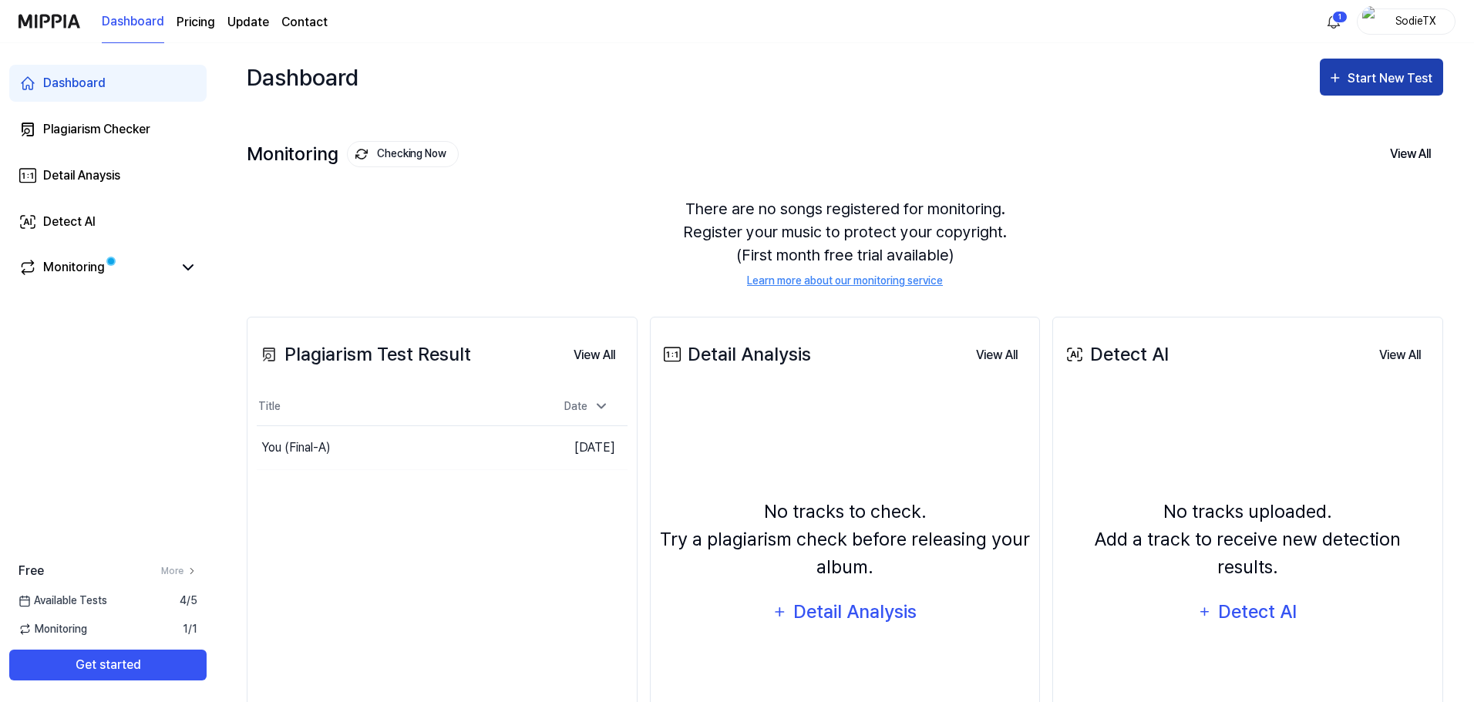
click at [1364, 93] on button "Start New Test" at bounding box center [1381, 77] width 123 height 37
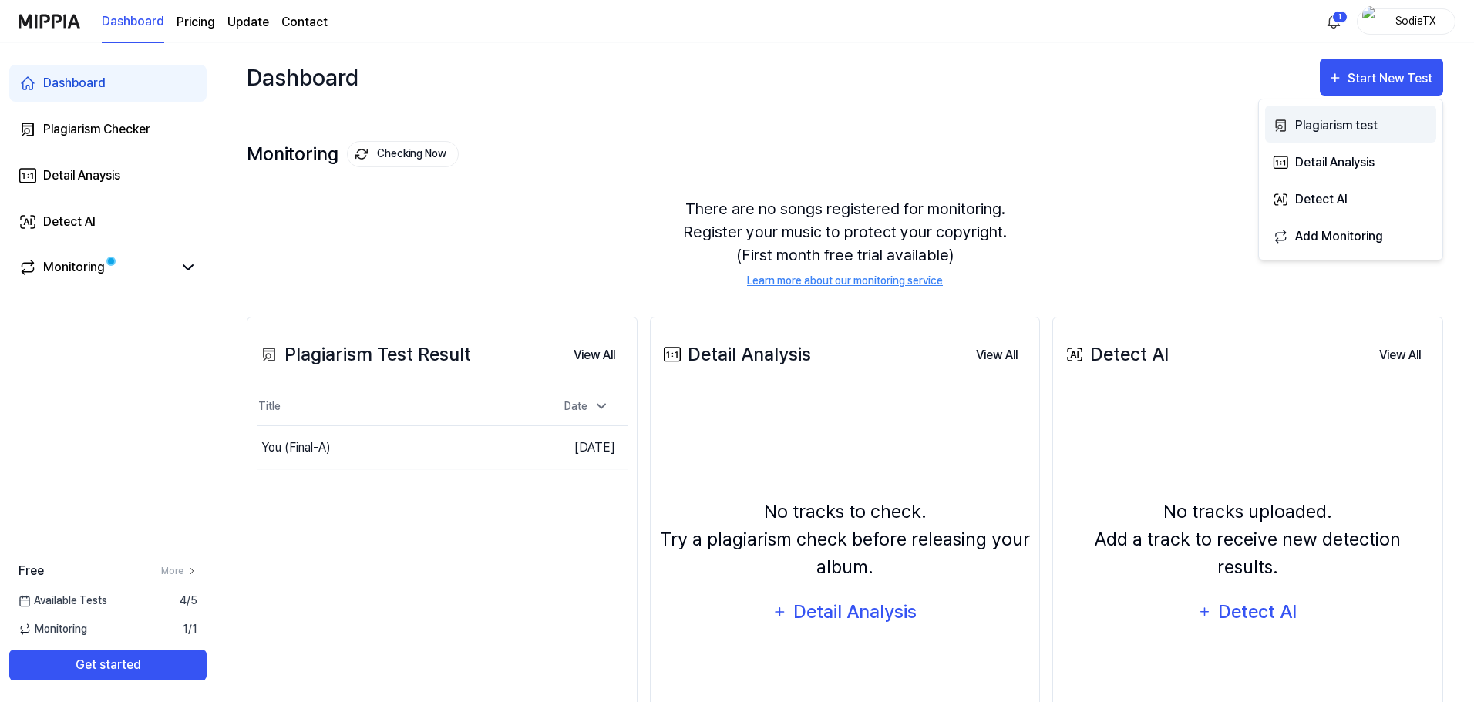
click at [1340, 130] on div "Plagiarism test" at bounding box center [1362, 126] width 134 height 20
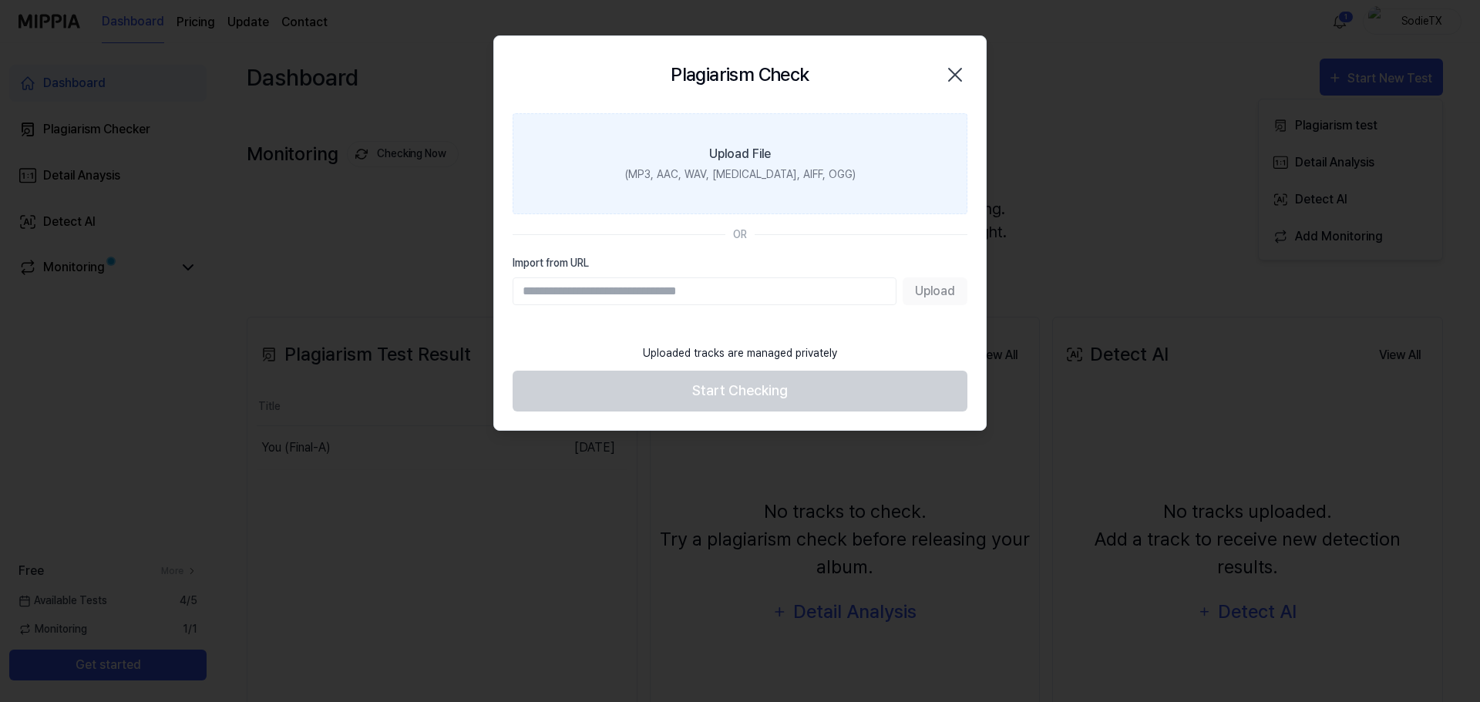
click at [749, 161] on div "Upload File" at bounding box center [740, 154] width 62 height 19
click at [0, 0] on input "Upload File (MP3, AAC, WAV, [MEDICAL_DATA], AIFF, OGG)" at bounding box center [0, 0] width 0 height 0
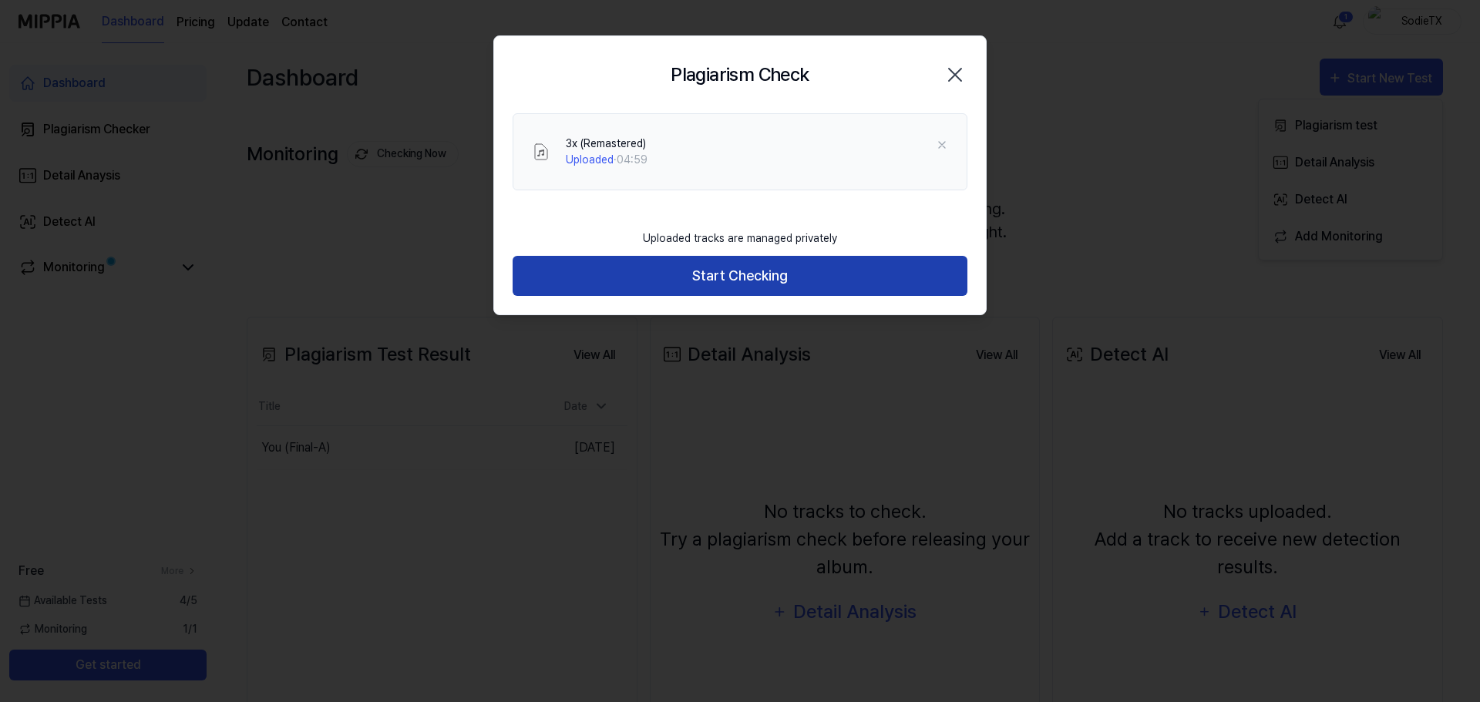
click at [899, 272] on button "Start Checking" at bounding box center [740, 276] width 455 height 41
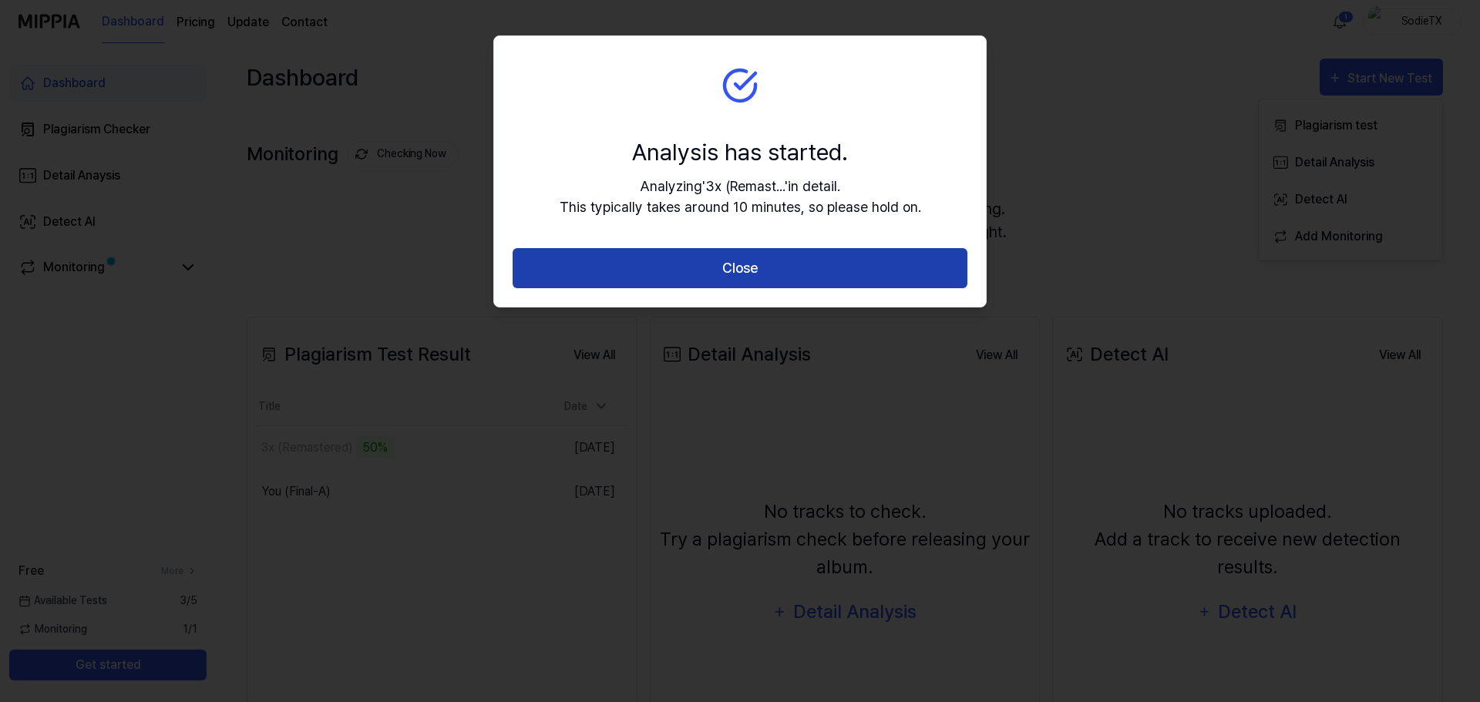
click at [834, 261] on button "Close" at bounding box center [740, 268] width 455 height 41
